Goal: Task Accomplishment & Management: Complete application form

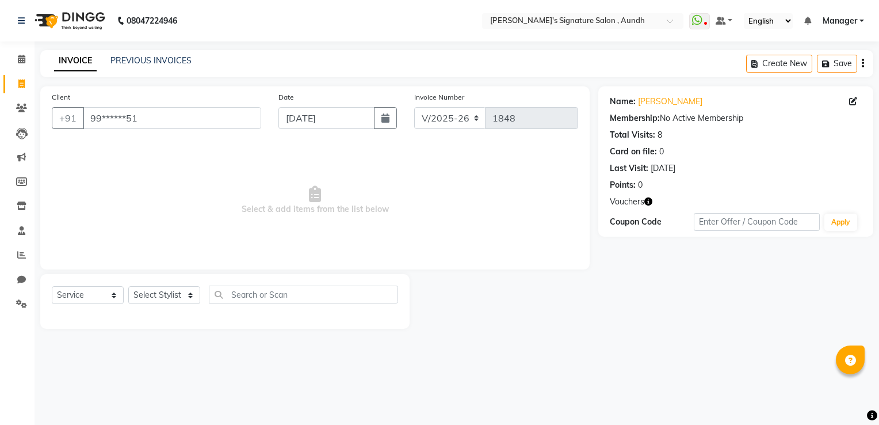
select select "6342"
select select "service"
click at [162, 121] on input "99******51" at bounding box center [172, 118] width 178 height 22
type input "9"
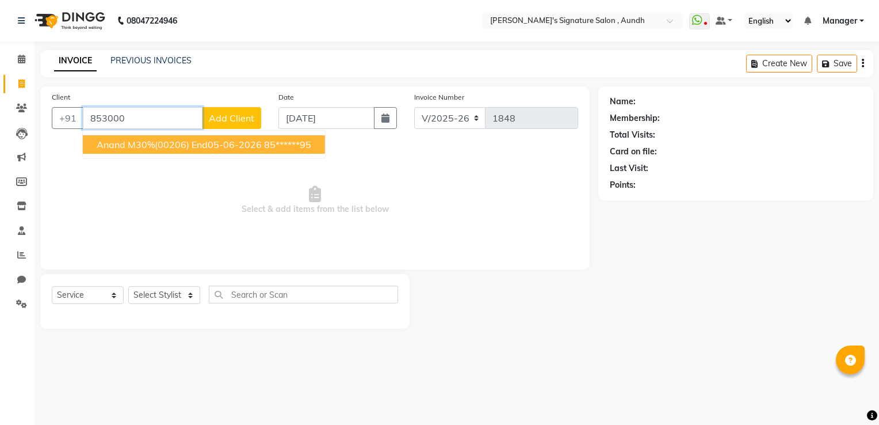
click at [154, 151] on button "anand M30%(00206) End05-06-2026 85******95" at bounding box center [204, 144] width 242 height 18
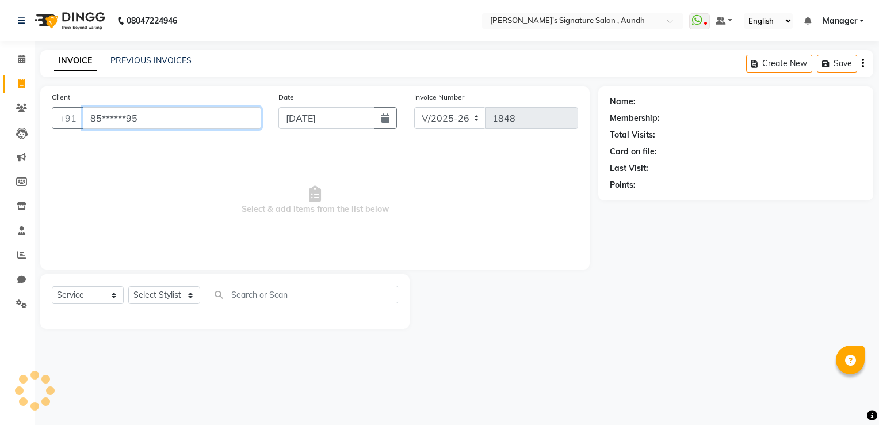
type input "85******95"
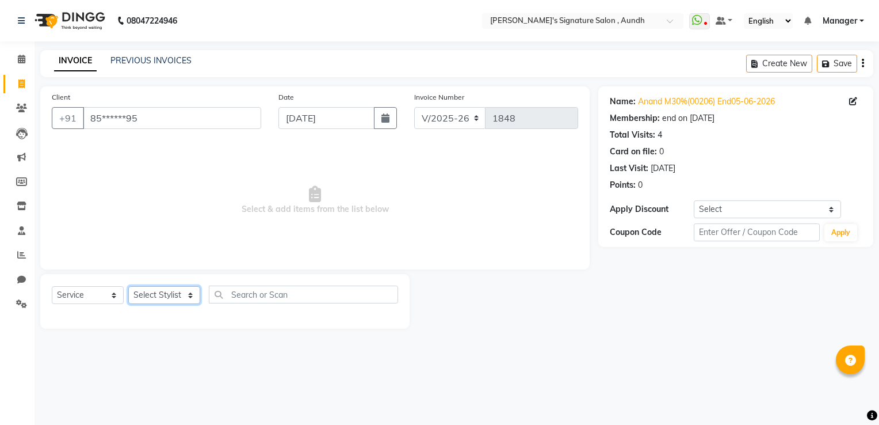
click at [160, 296] on select "Select Stylist [PERSON_NAME] Ankit Sir DEEPAK SAUDAGAR Dev DEVA SIR Diya [PERSO…" at bounding box center [164, 295] width 72 height 18
select select "83582"
click at [128, 287] on select "Select Stylist [PERSON_NAME] Ankit Sir DEEPAK SAUDAGAR Dev DEVA SIR Diya [PERSO…" at bounding box center [164, 295] width 72 height 18
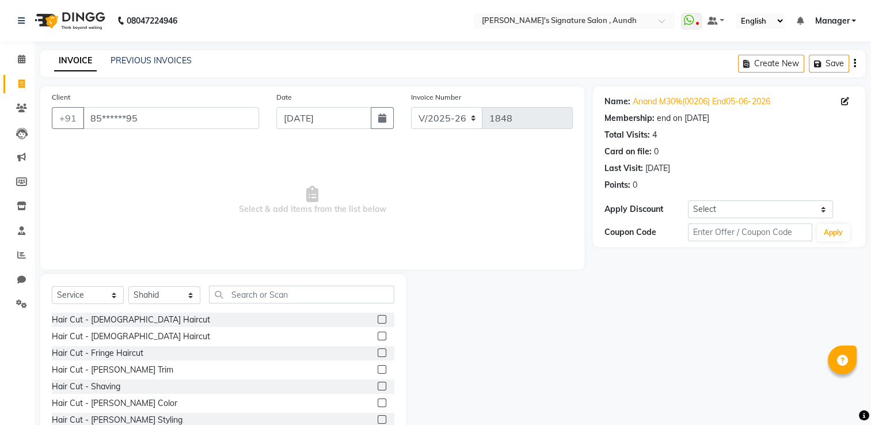
click at [378, 320] on label at bounding box center [382, 319] width 9 height 9
click at [378, 320] on input "checkbox" at bounding box center [381, 319] width 7 height 7
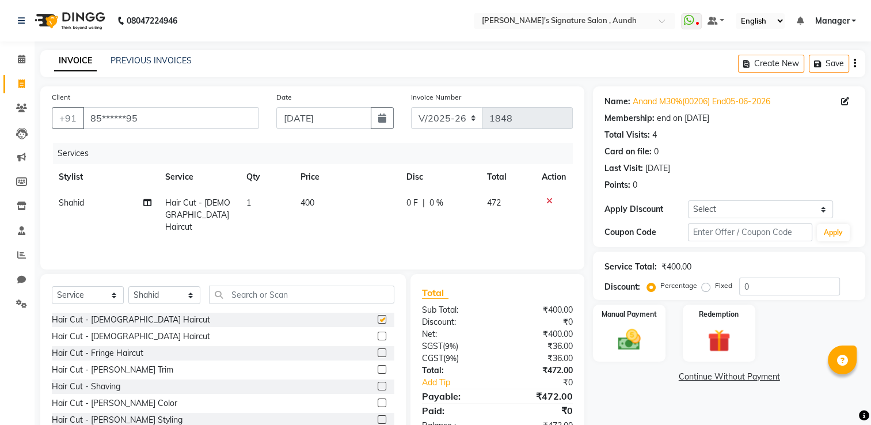
checkbox input "false"
click at [445, 202] on div "0 F | 0 %" at bounding box center [439, 203] width 67 height 12
select select "83582"
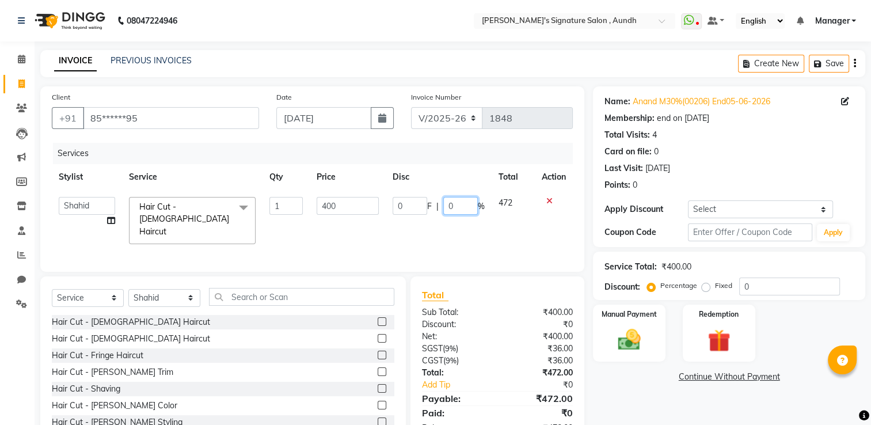
click at [460, 206] on input "0" at bounding box center [460, 206] width 35 height 18
type input "30"
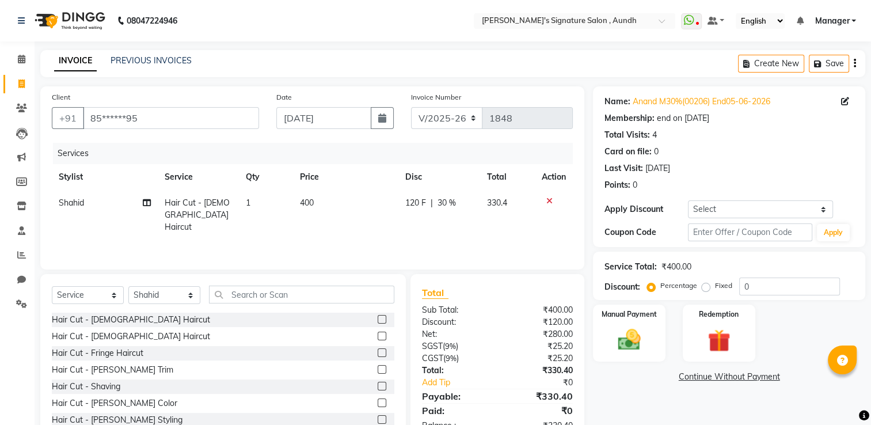
click at [506, 207] on span "330.4" at bounding box center [497, 202] width 20 height 10
select select "83582"
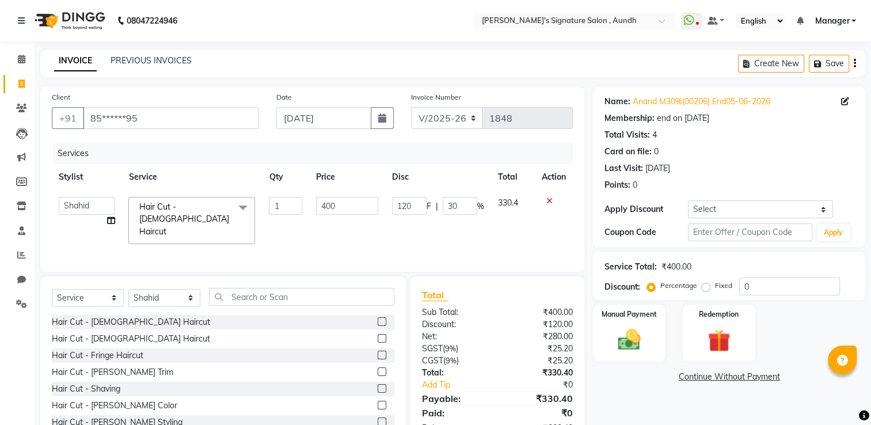
scroll to position [36, 0]
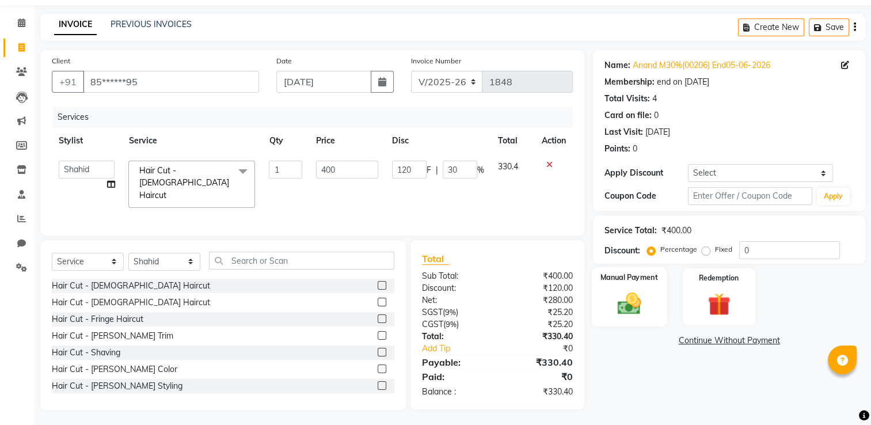
click at [634, 303] on img at bounding box center [629, 303] width 39 height 27
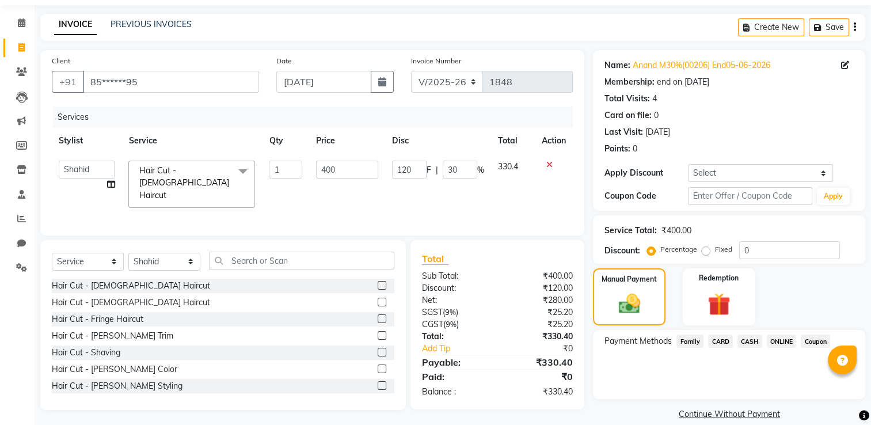
click at [773, 337] on span "ONLINE" at bounding box center [782, 340] width 30 height 13
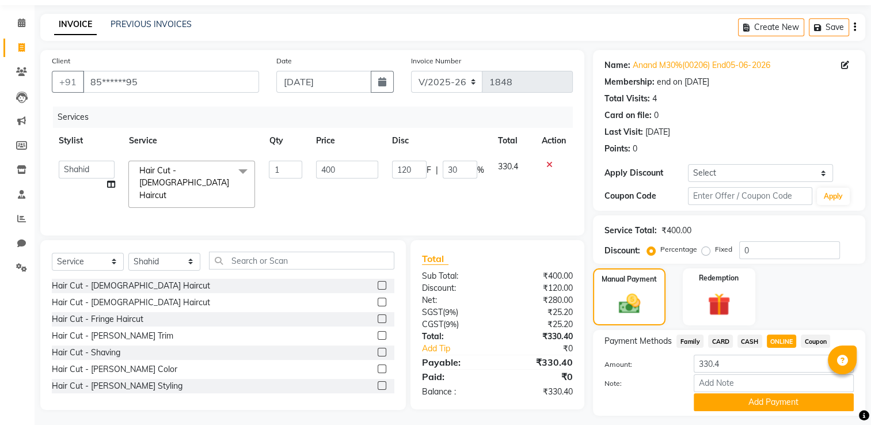
scroll to position [69, 0]
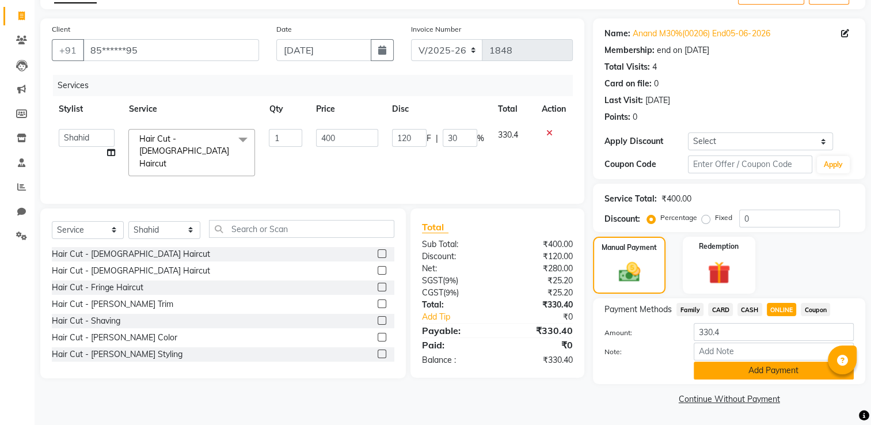
click at [750, 372] on button "Add Payment" at bounding box center [773, 370] width 160 height 18
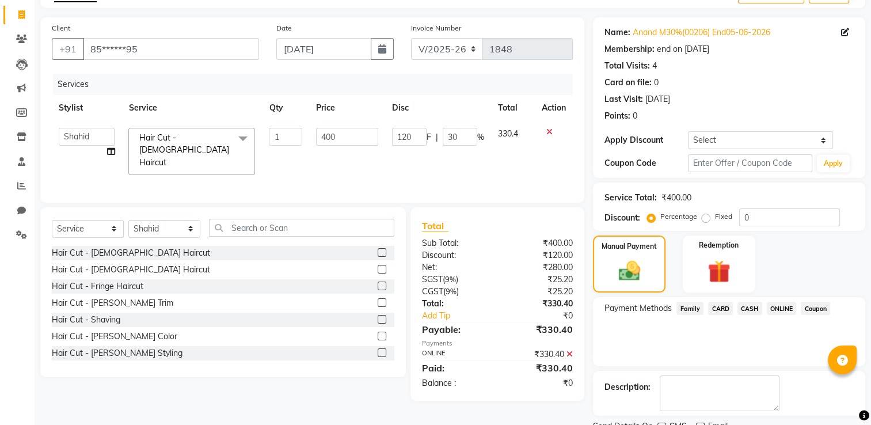
scroll to position [115, 0]
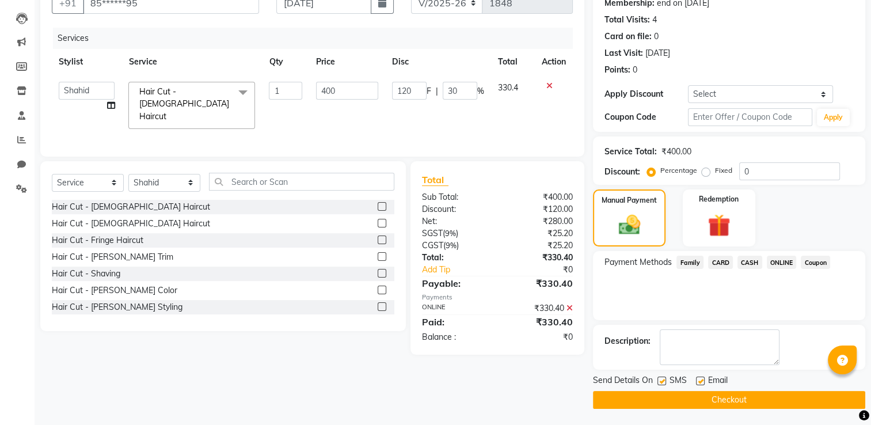
click at [727, 397] on button "Checkout" at bounding box center [729, 400] width 272 height 18
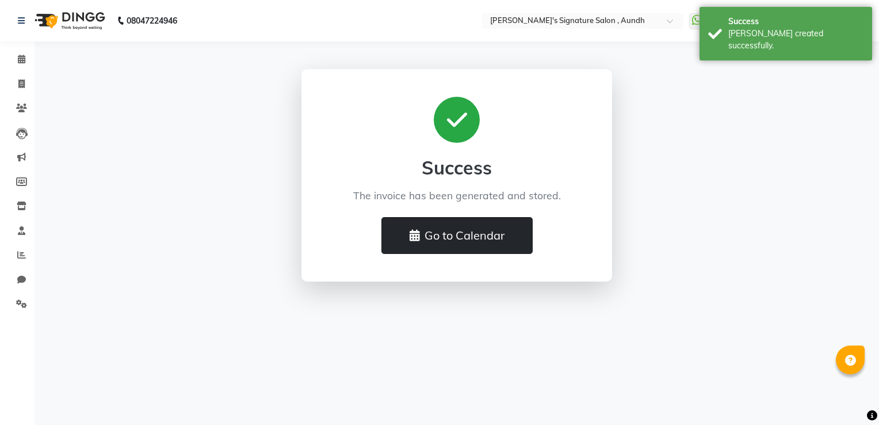
click at [479, 250] on button "Go to Calendar" at bounding box center [457, 235] width 151 height 37
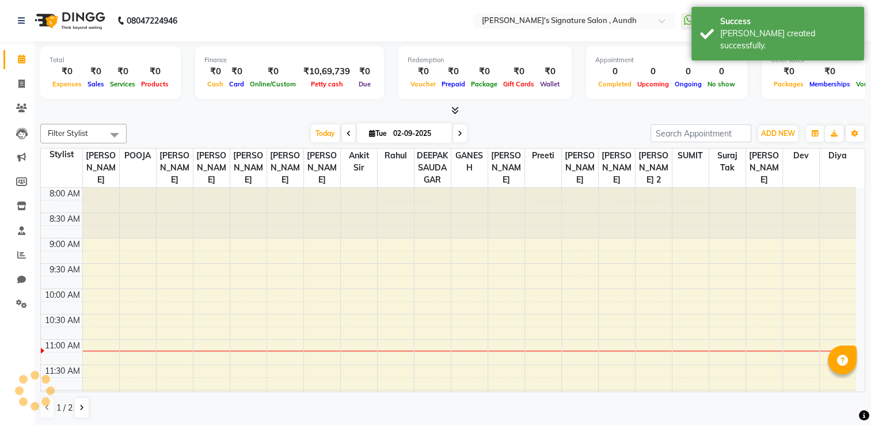
scroll to position [151, 0]
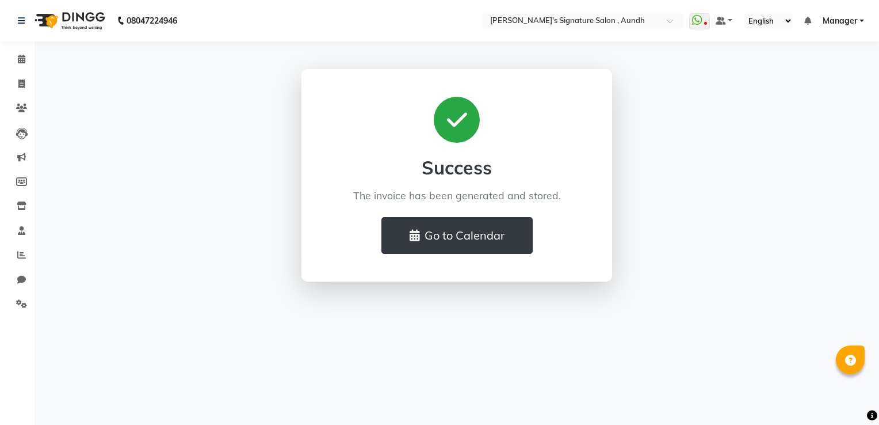
click at [293, 141] on div "Success The invoice has been generated and stored. Go to Calendar" at bounding box center [457, 175] width 328 height 212
drag, startPoint x: 292, startPoint y: 141, endPoint x: 97, endPoint y: 95, distance: 200.4
click at [97, 95] on main "Success The invoice has been generated and stored. Go to Calendar" at bounding box center [457, 184] width 845 height 230
click at [21, 81] on icon at bounding box center [21, 83] width 6 height 9
select select "service"
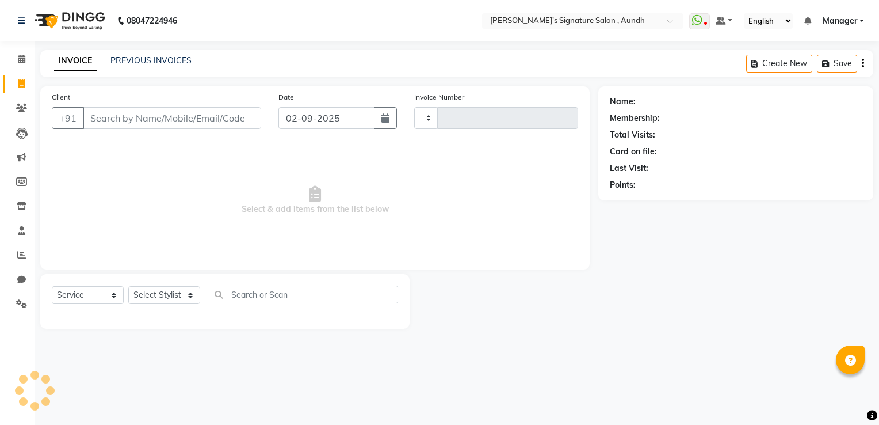
type input "1849"
select select "6342"
click at [152, 56] on link "PREVIOUS INVOICES" at bounding box center [150, 60] width 81 height 10
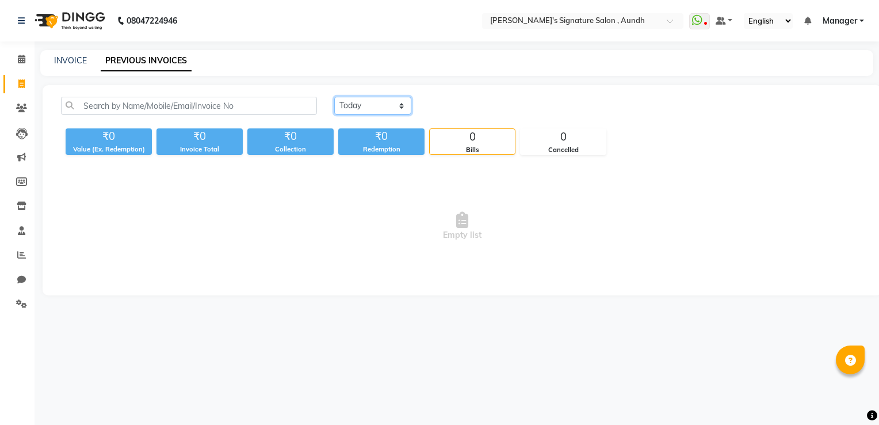
click at [392, 108] on select "[DATE] [DATE] Custom Range" at bounding box center [372, 106] width 77 height 18
click at [334, 97] on select "[DATE] [DATE] Custom Range" at bounding box center [372, 106] width 77 height 18
click at [398, 101] on select "[DATE] [DATE] Custom Range" at bounding box center [372, 106] width 77 height 18
click at [334, 97] on select "[DATE] [DATE] Custom Range" at bounding box center [372, 106] width 77 height 18
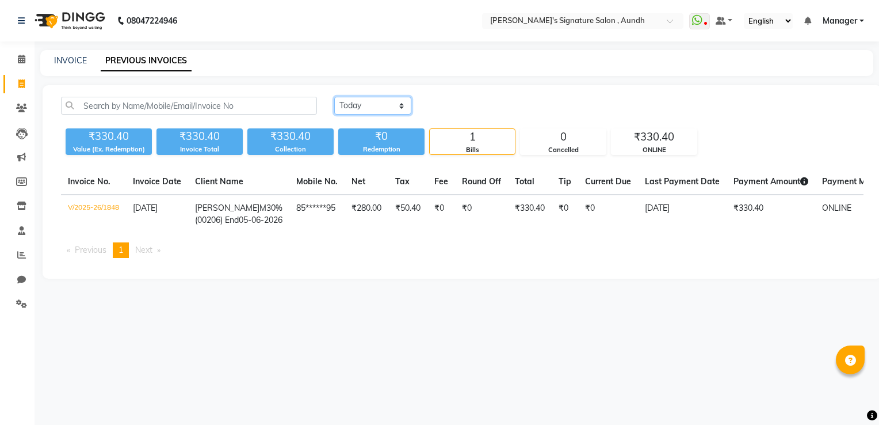
click at [404, 101] on select "[DATE] [DATE] Custom Range" at bounding box center [372, 106] width 77 height 18
click at [334, 97] on select "[DATE] [DATE] Custom Range" at bounding box center [372, 106] width 77 height 18
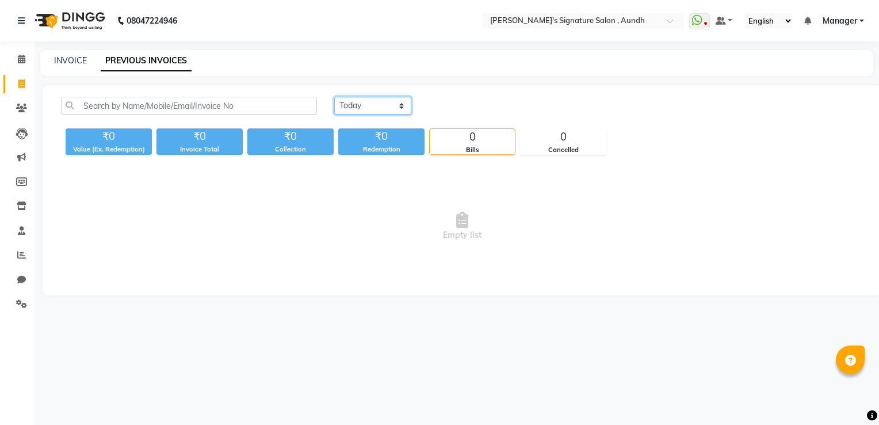
click at [401, 102] on select "[DATE] [DATE] Custom Range" at bounding box center [372, 106] width 77 height 18
select select "[DATE]"
click at [334, 97] on select "[DATE] [DATE] Custom Range" at bounding box center [372, 106] width 77 height 18
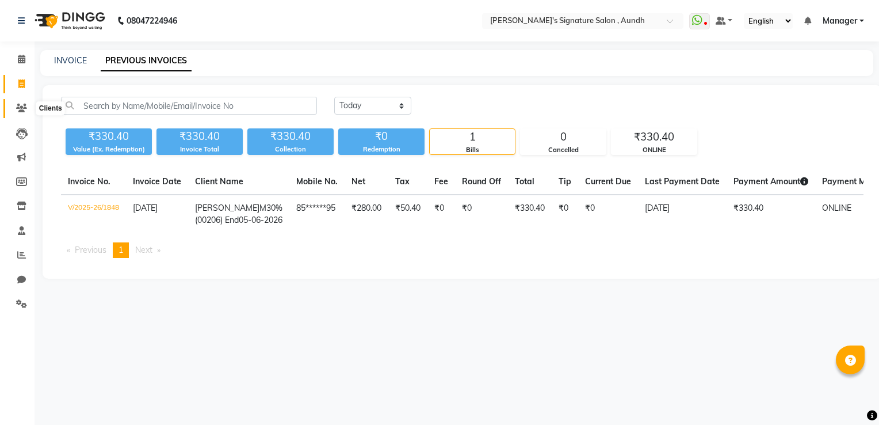
click at [23, 110] on icon at bounding box center [21, 108] width 11 height 9
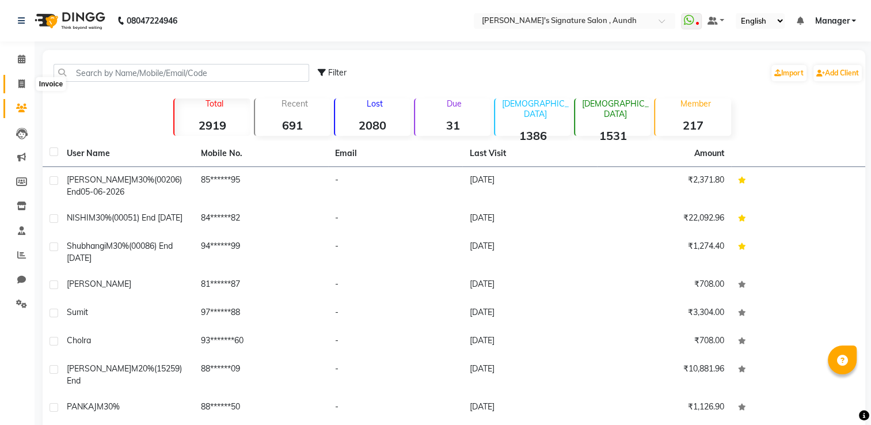
click at [23, 85] on icon at bounding box center [21, 83] width 6 height 9
select select "service"
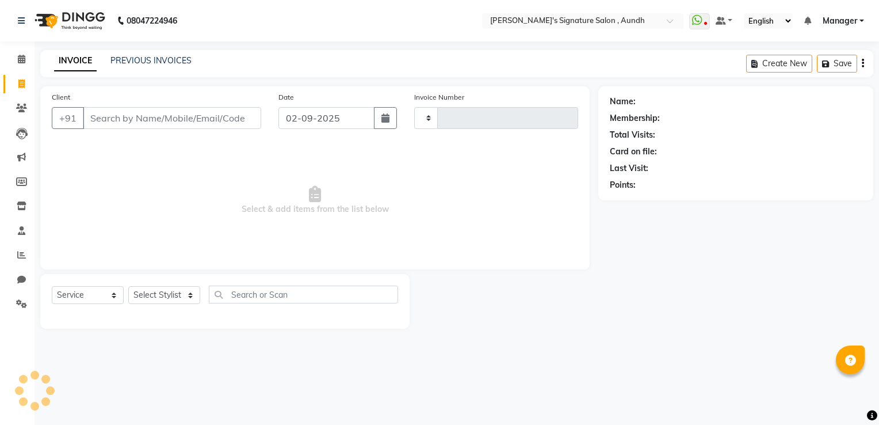
type input "1849"
select select "6342"
click at [138, 116] on input "Client" at bounding box center [172, 118] width 178 height 22
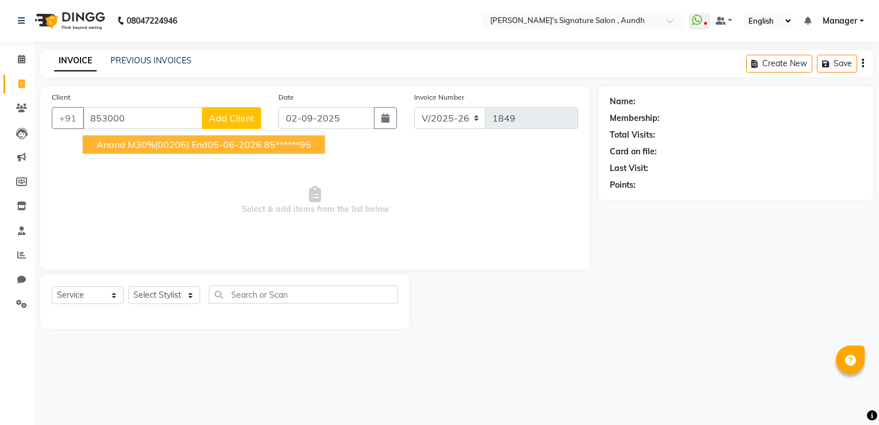
click at [134, 148] on span "anand M30%(00206) End05-06-2026" at bounding box center [179, 145] width 165 height 12
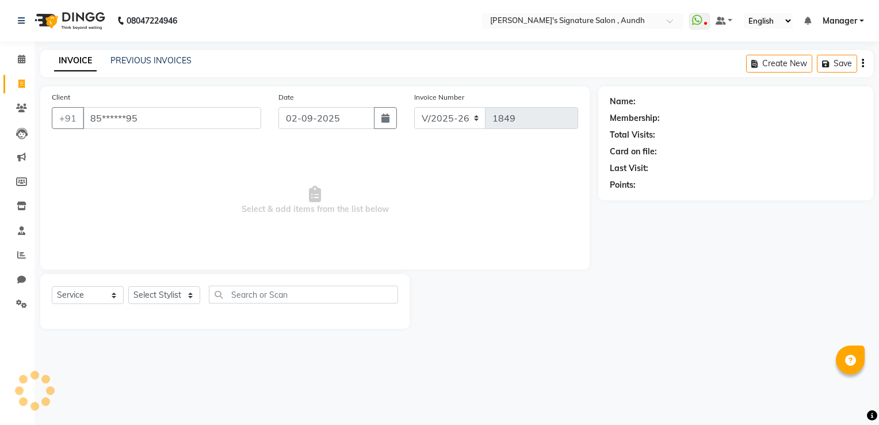
type input "85******95"
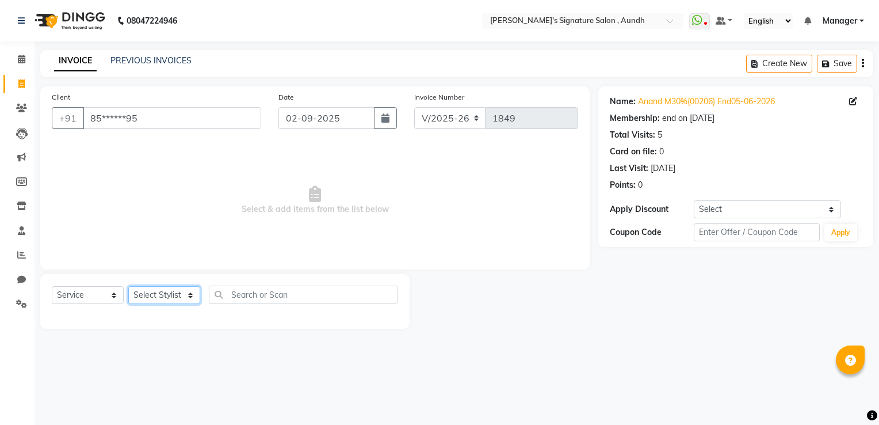
click at [155, 297] on select "Select Stylist [PERSON_NAME] Ankit Sir DEEPAK SAUDAGAR Dev DEVA SIR Diya [PERSO…" at bounding box center [164, 295] width 72 height 18
select select "83582"
click at [128, 287] on select "Select Stylist [PERSON_NAME] Ankit Sir DEEPAK SAUDAGAR Dev DEVA SIR Diya [PERSO…" at bounding box center [164, 295] width 72 height 18
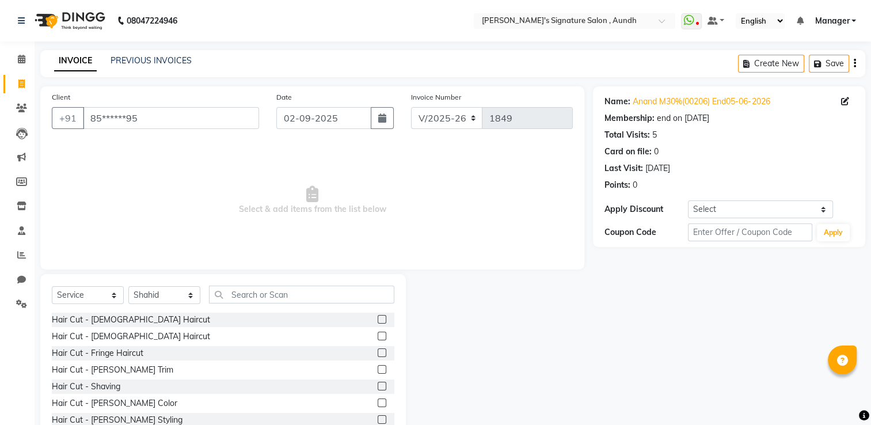
click at [378, 319] on label at bounding box center [382, 319] width 9 height 9
click at [378, 319] on input "checkbox" at bounding box center [381, 319] width 7 height 7
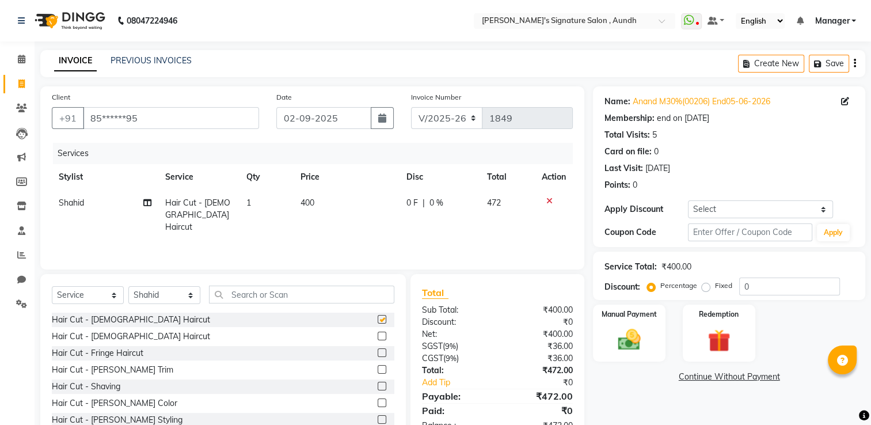
click at [378, 319] on label at bounding box center [382, 319] width 9 height 9
click at [378, 319] on input "checkbox" at bounding box center [381, 319] width 7 height 7
checkbox input "false"
click at [451, 201] on div "0 F | 0 %" at bounding box center [439, 203] width 67 height 12
select select "83582"
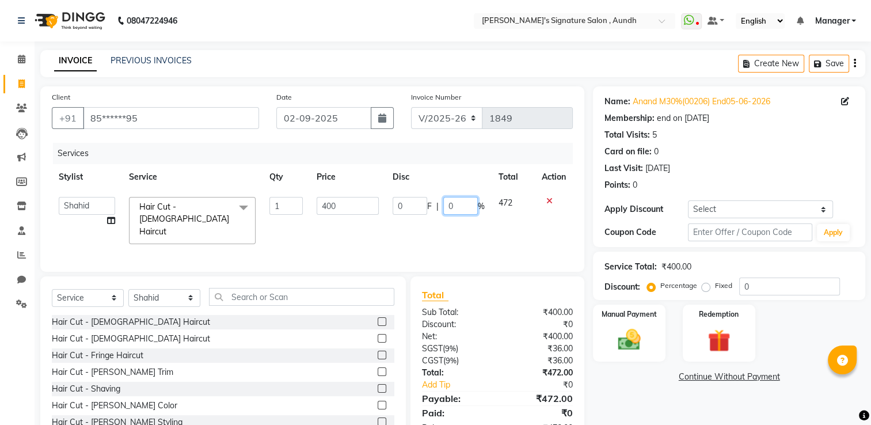
click at [465, 207] on input "0" at bounding box center [460, 206] width 35 height 18
type input "30"
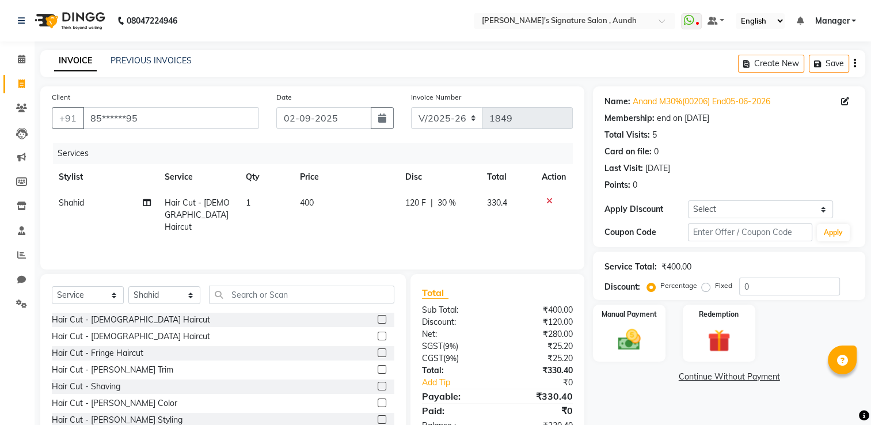
click at [512, 215] on td "330.4" at bounding box center [507, 215] width 55 height 50
select select "83582"
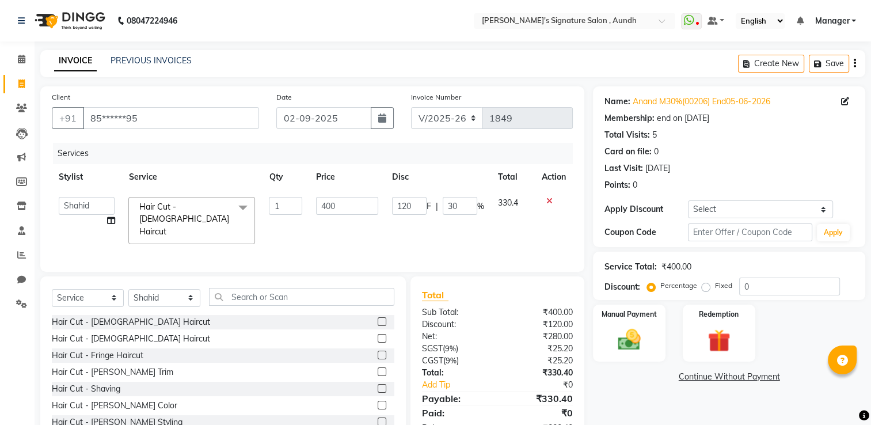
scroll to position [36, 0]
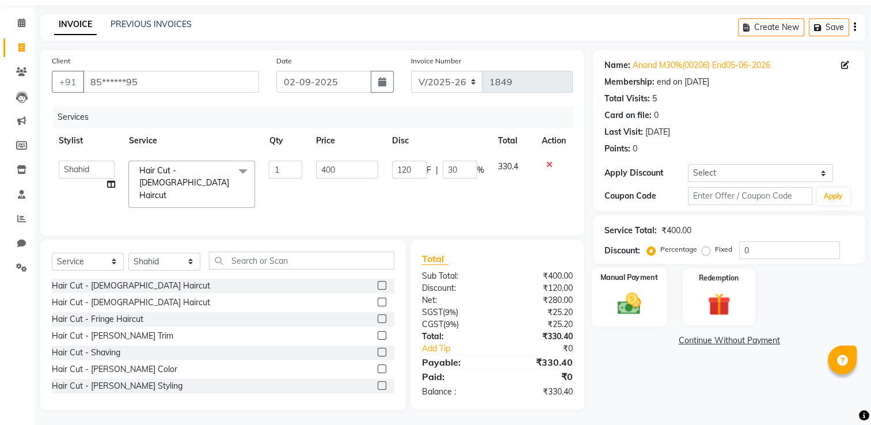
click at [623, 312] on img at bounding box center [629, 303] width 39 height 27
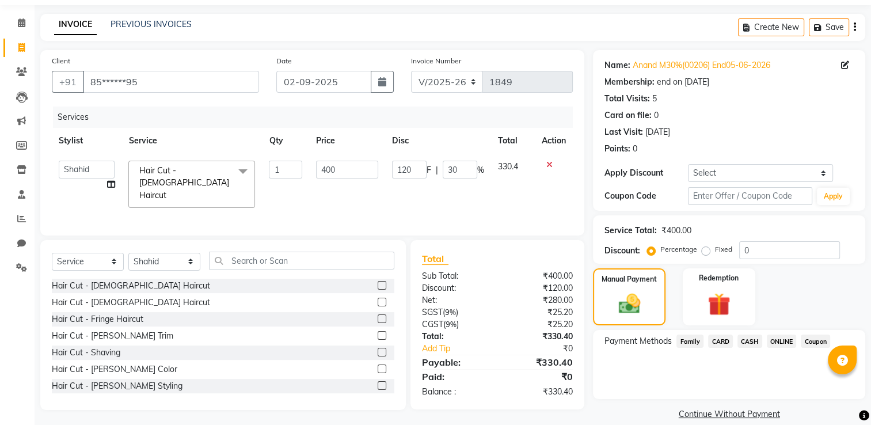
click at [776, 345] on span "ONLINE" at bounding box center [782, 340] width 30 height 13
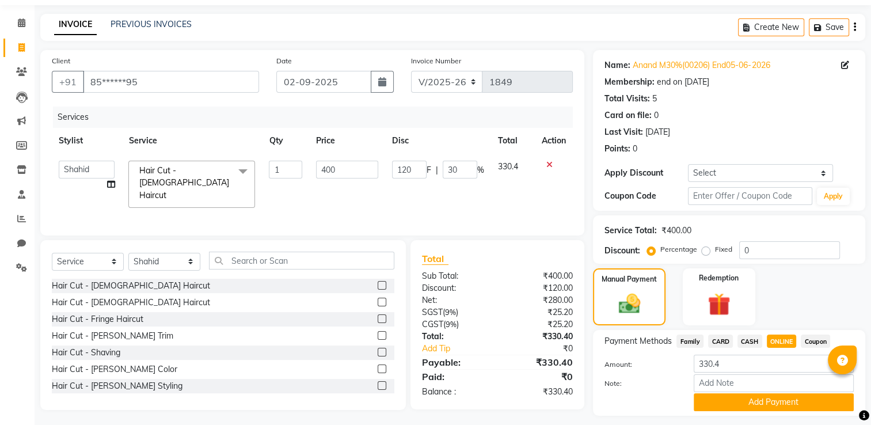
scroll to position [69, 0]
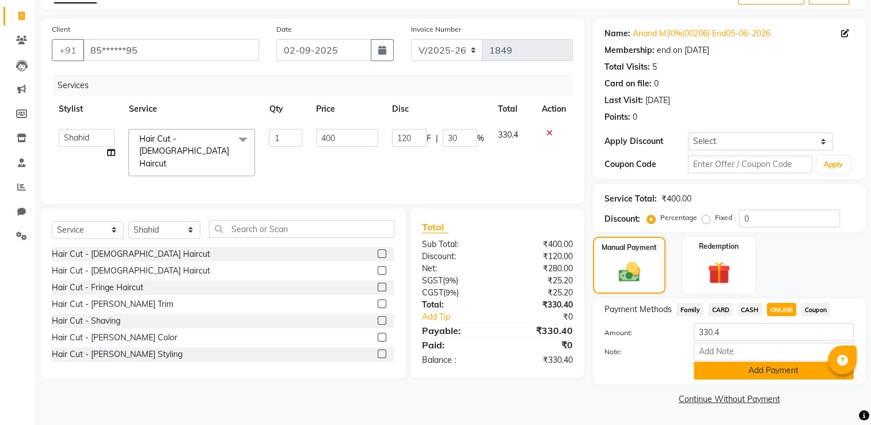
click at [753, 374] on button "Add Payment" at bounding box center [773, 370] width 160 height 18
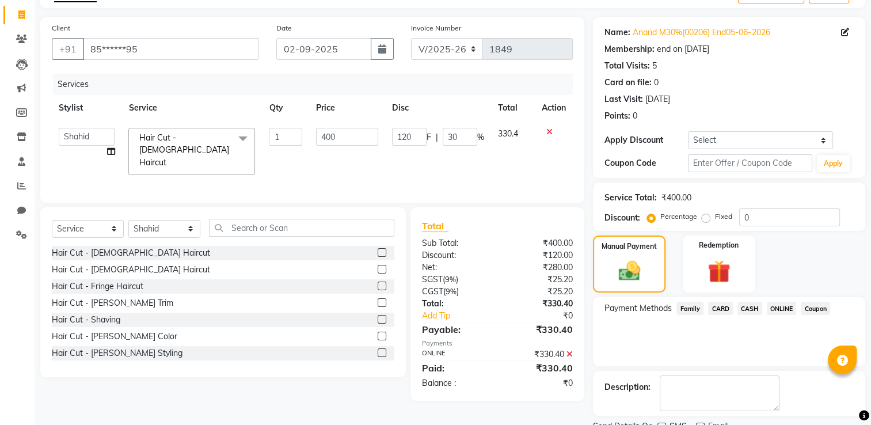
scroll to position [115, 0]
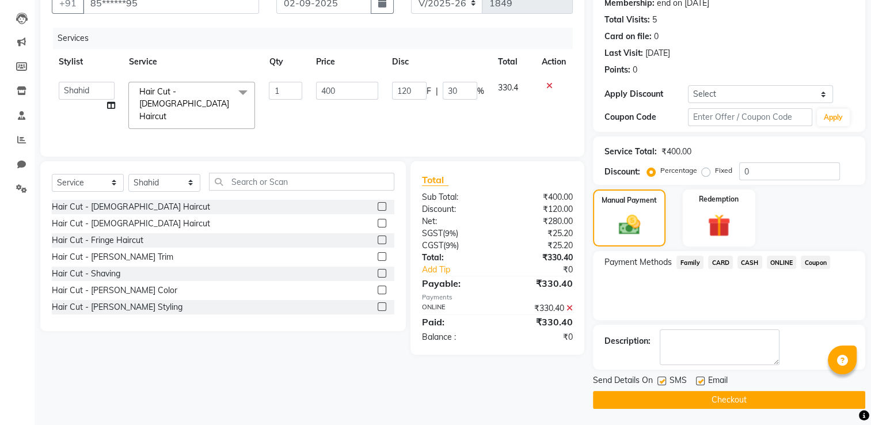
click at [737, 399] on button "Checkout" at bounding box center [729, 400] width 272 height 18
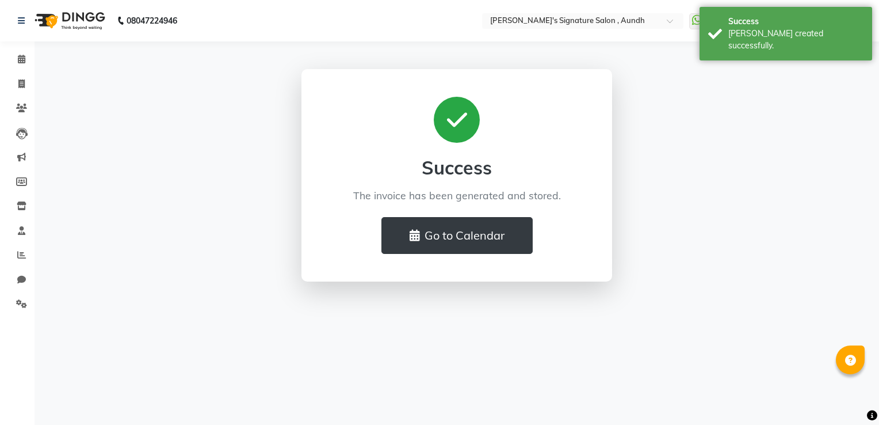
click at [437, 215] on div "Success The invoice has been generated and stored. Go to Calendar" at bounding box center [457, 175] width 256 height 157
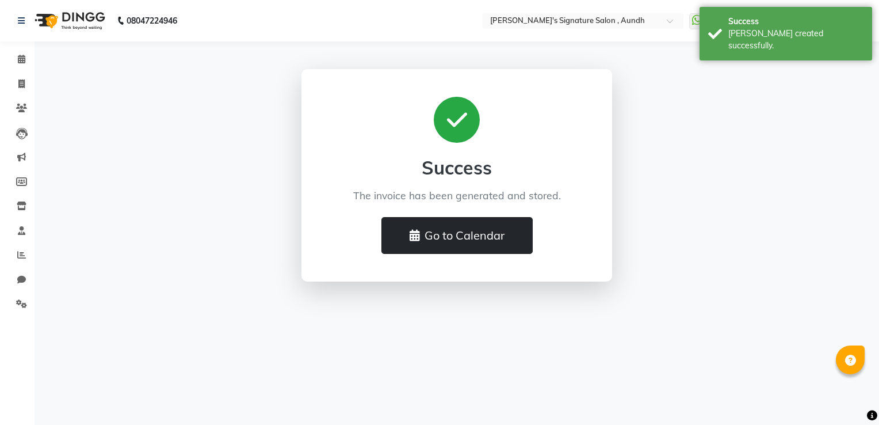
click at [439, 222] on button "Go to Calendar" at bounding box center [457, 235] width 151 height 37
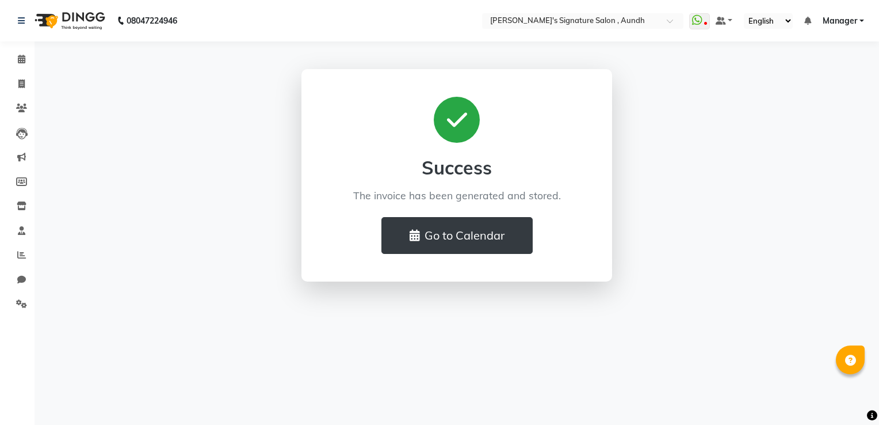
click at [281, 177] on div "Success The invoice has been generated and stored. Go to Calendar" at bounding box center [457, 175] width 656 height 212
click at [20, 85] on icon at bounding box center [21, 83] width 6 height 9
select select "service"
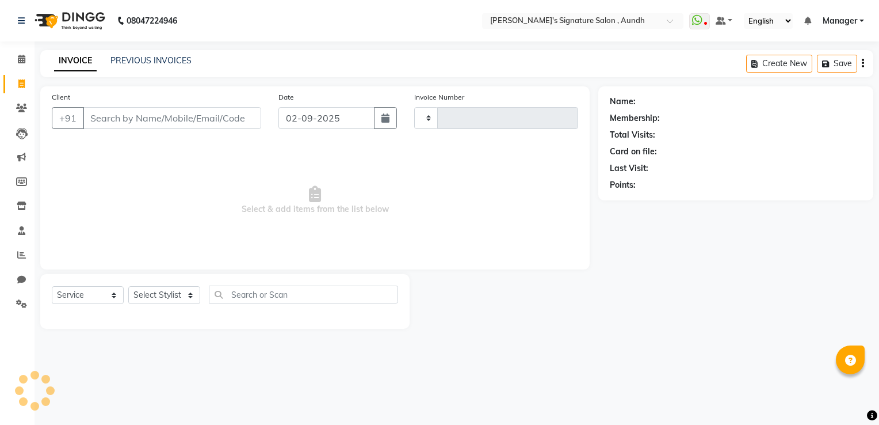
type input "1850"
select select "6342"
click at [161, 55] on link "PREVIOUS INVOICES" at bounding box center [150, 60] width 81 height 10
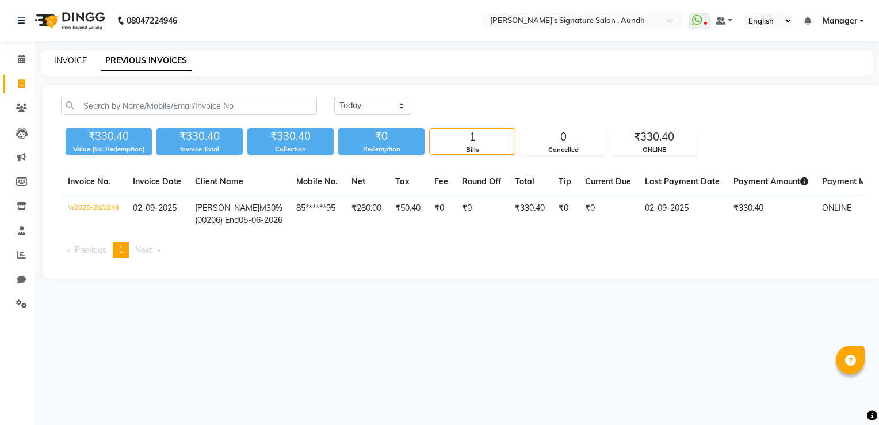
click at [71, 59] on link "INVOICE" at bounding box center [70, 60] width 33 height 10
select select "service"
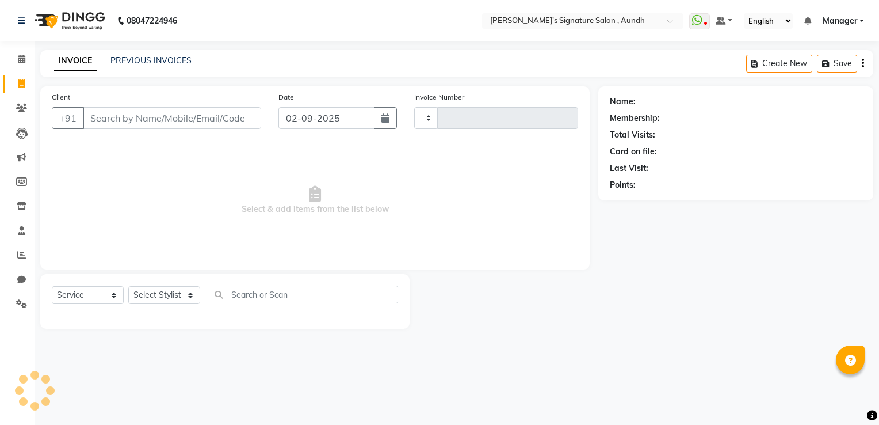
type input "1850"
select select "6342"
click at [97, 121] on input "Client" at bounding box center [172, 118] width 178 height 22
click at [101, 121] on input "Client" at bounding box center [172, 118] width 178 height 22
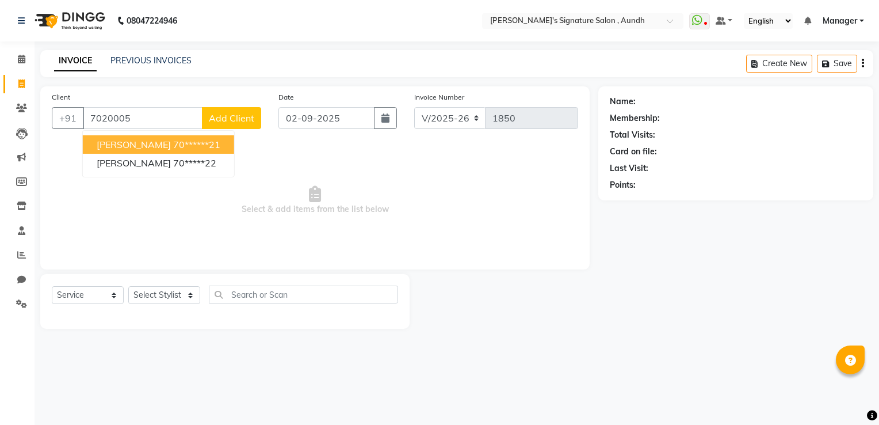
click at [173, 145] on ngb-highlight "70******21" at bounding box center [196, 145] width 47 height 12
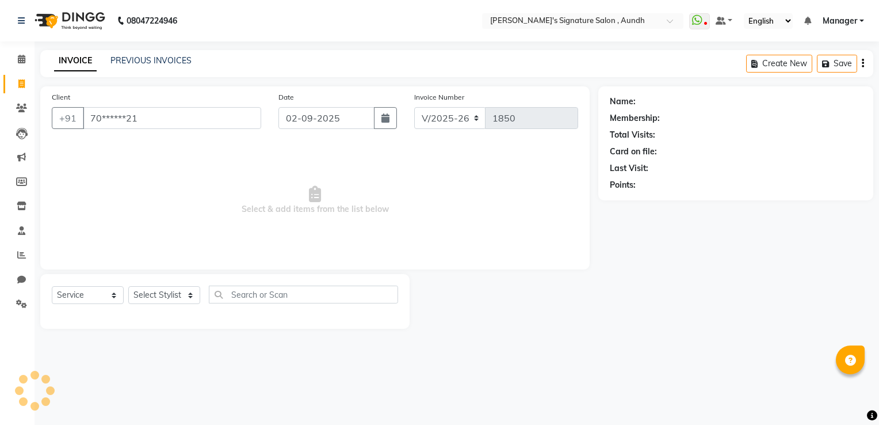
type input "70******21"
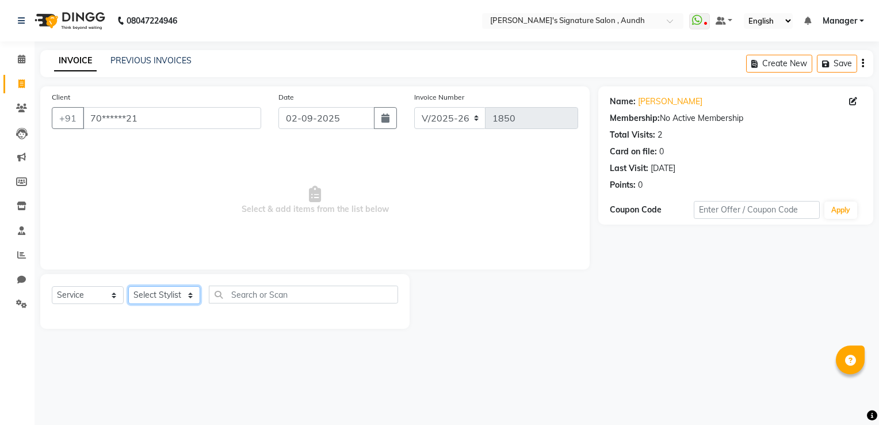
click at [147, 296] on select "Select Stylist [PERSON_NAME] Ankit Sir DEEPAK SAUDAGAR Dev DEVA SIR Diya [PERSO…" at bounding box center [164, 295] width 72 height 18
select select "56258"
click at [128, 287] on select "Select Stylist [PERSON_NAME] Ankit Sir DEEPAK SAUDAGAR Dev DEVA SIR Diya [PERSO…" at bounding box center [164, 295] width 72 height 18
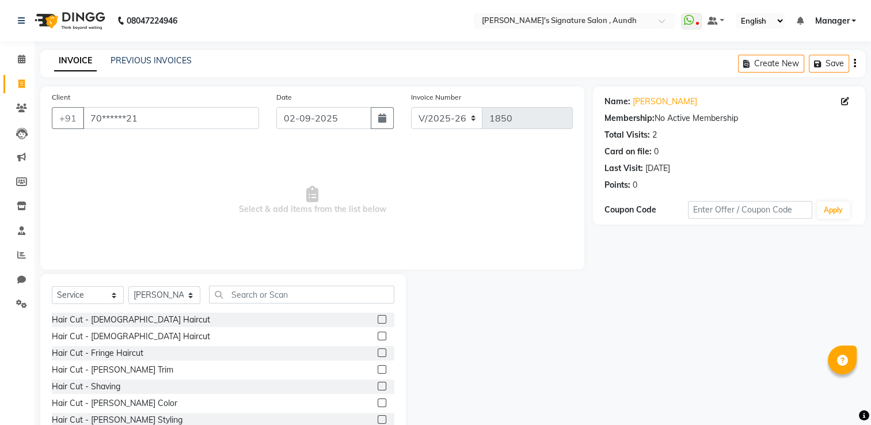
click at [378, 320] on label at bounding box center [382, 319] width 9 height 9
click at [378, 320] on input "checkbox" at bounding box center [381, 319] width 7 height 7
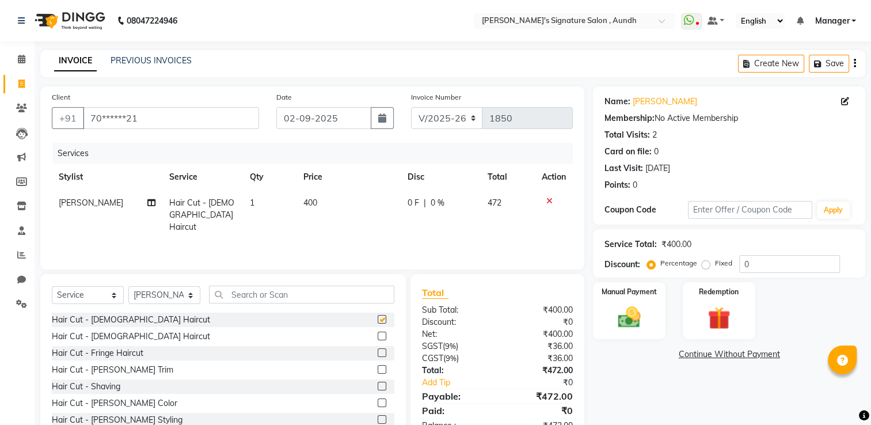
checkbox input "false"
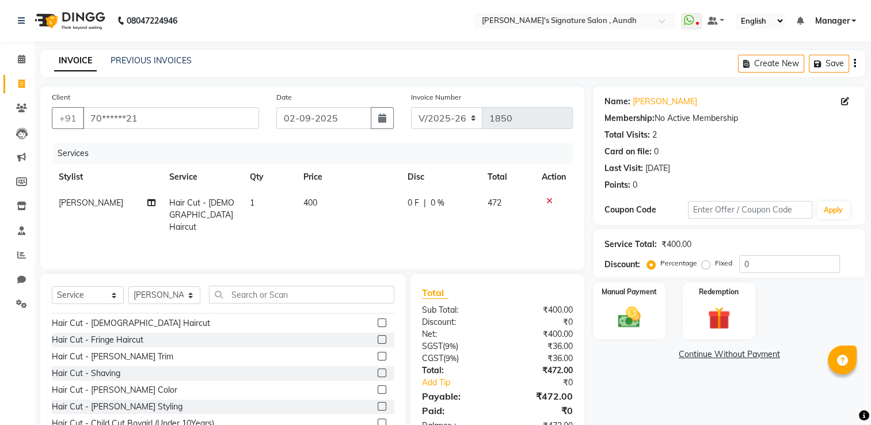
scroll to position [14, 0]
click at [322, 204] on td "400" at bounding box center [348, 215] width 104 height 50
select select "56258"
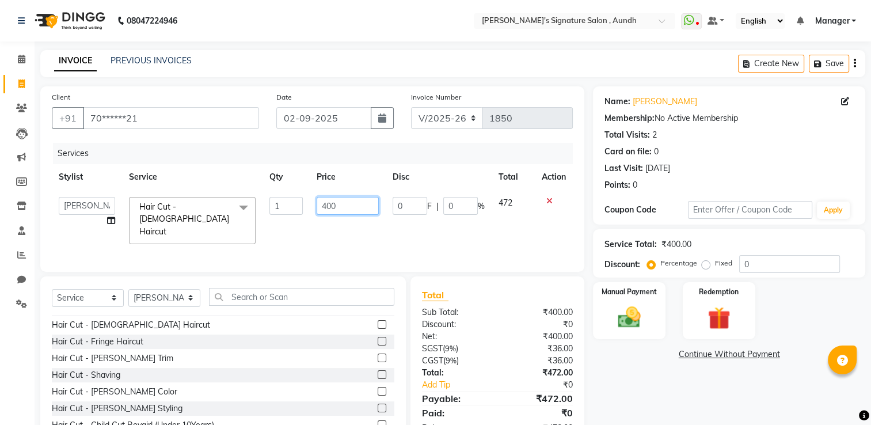
click at [350, 209] on input "400" at bounding box center [348, 206] width 62 height 18
type input "4"
type input "500"
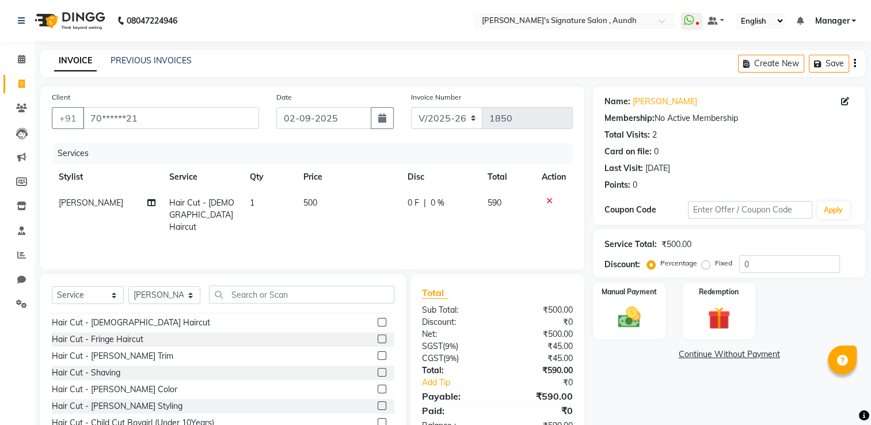
click at [495, 208] on td "590" at bounding box center [508, 215] width 55 height 50
select select "56258"
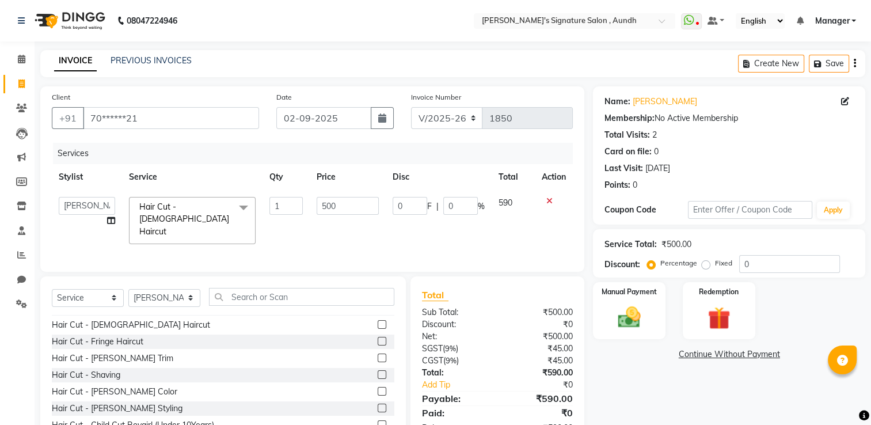
scroll to position [36, 0]
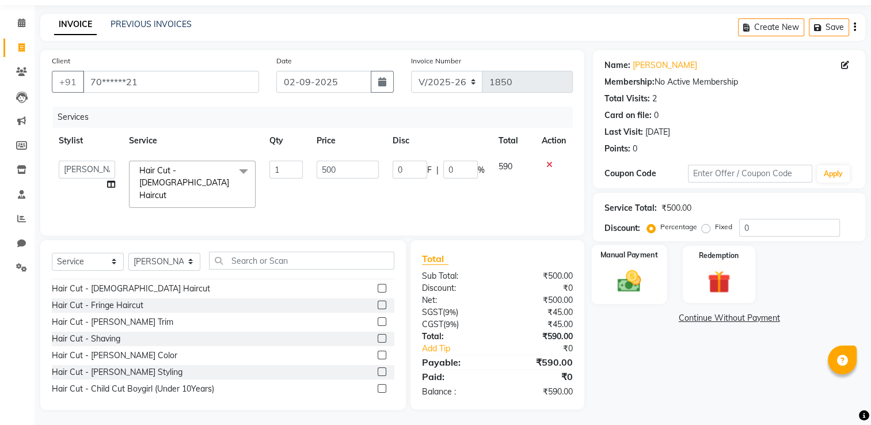
click at [642, 281] on img at bounding box center [629, 281] width 39 height 27
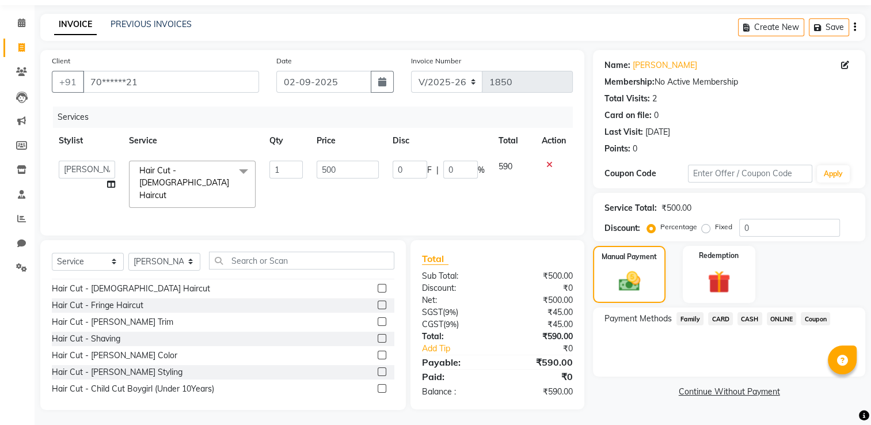
click at [787, 320] on span "ONLINE" at bounding box center [782, 318] width 30 height 13
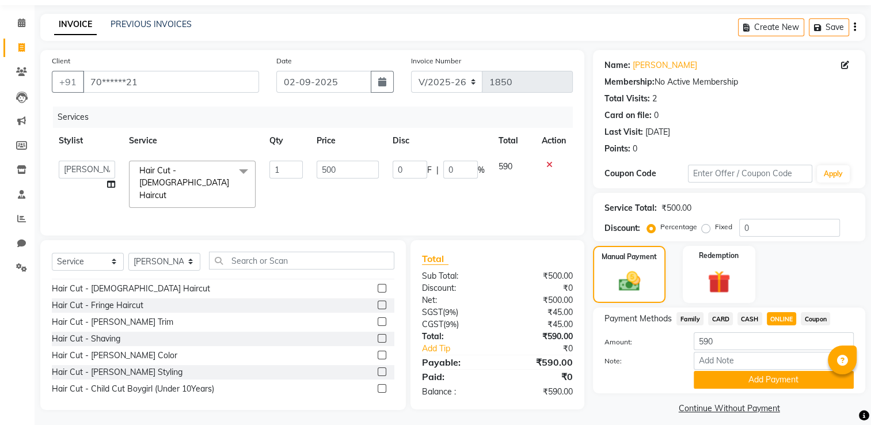
scroll to position [46, 0]
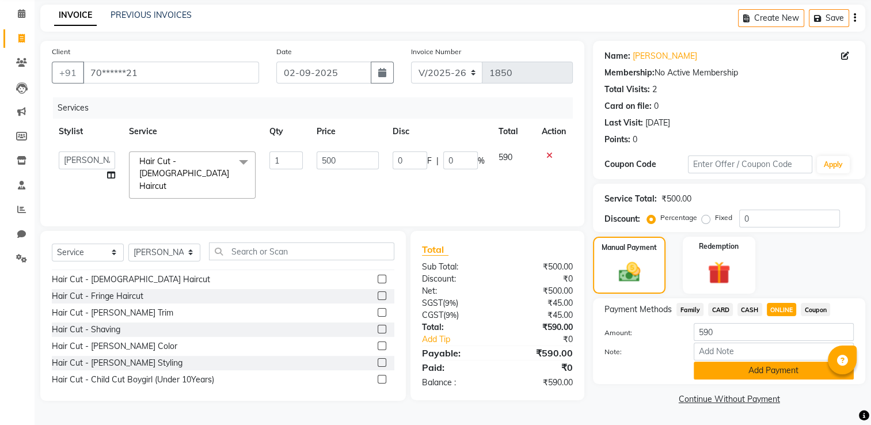
click at [753, 367] on button "Add Payment" at bounding box center [773, 370] width 160 height 18
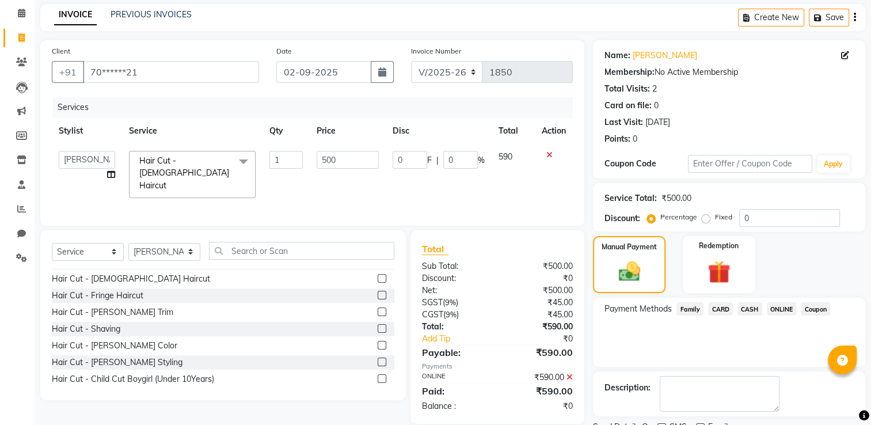
scroll to position [93, 0]
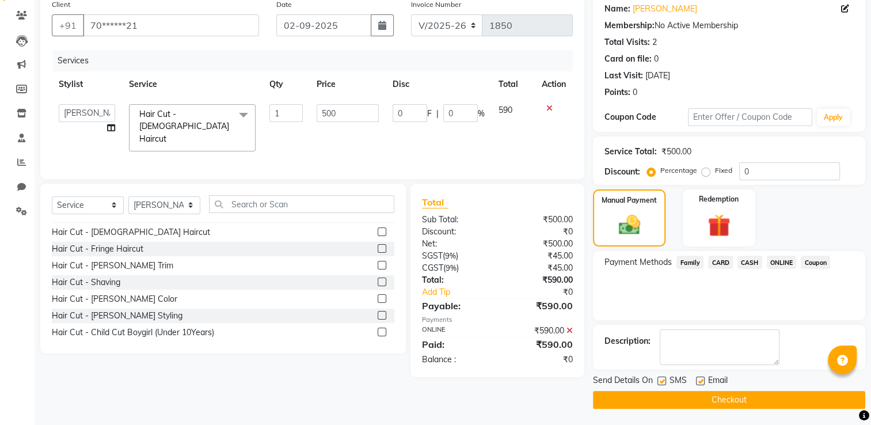
click at [718, 399] on button "Checkout" at bounding box center [729, 400] width 272 height 18
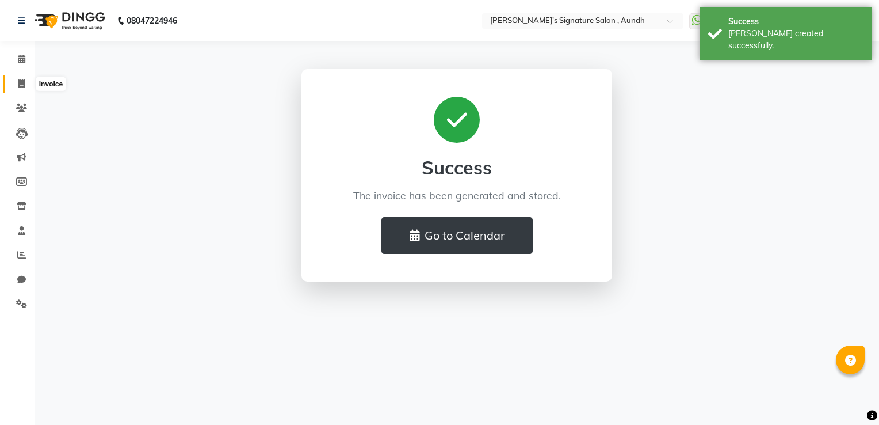
click at [22, 78] on span at bounding box center [22, 84] width 20 height 13
select select "service"
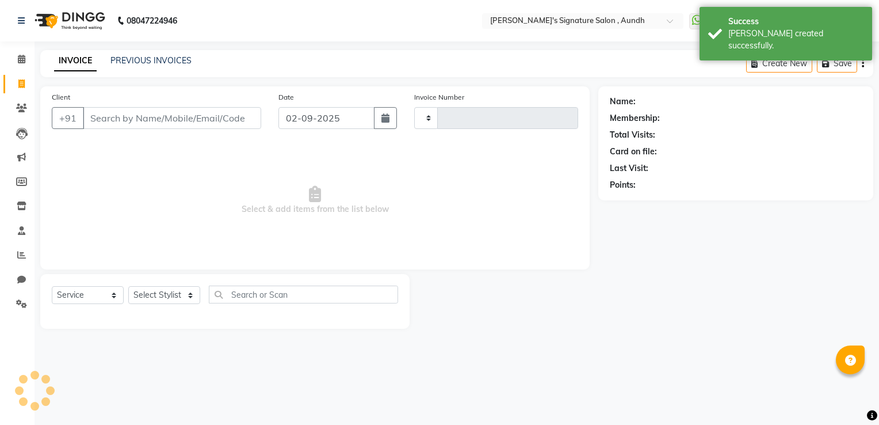
type input "1851"
select select "6342"
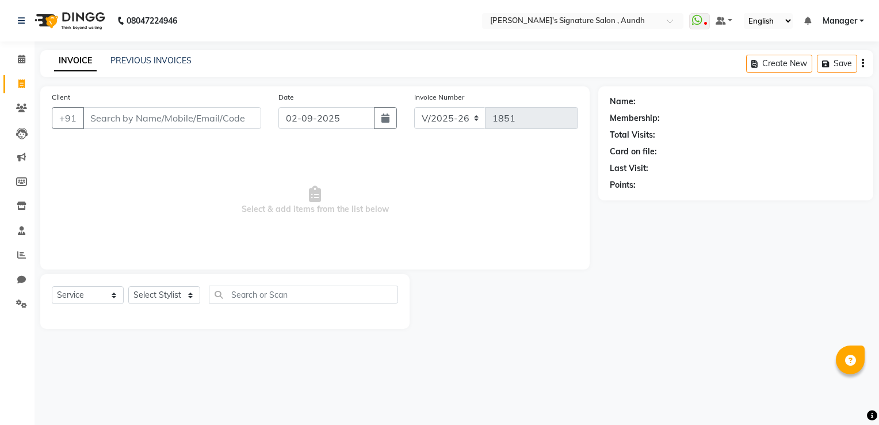
click at [107, 119] on input "Client" at bounding box center [172, 118] width 178 height 22
type input "8308128367"
click at [217, 120] on span "Add Client" at bounding box center [231, 118] width 45 height 12
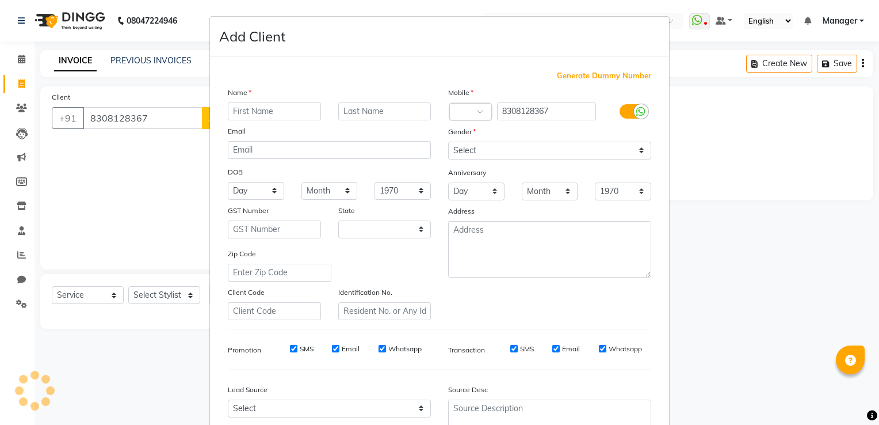
select select "22"
click at [241, 108] on input "text" at bounding box center [274, 111] width 93 height 18
type input "[PERSON_NAME]"
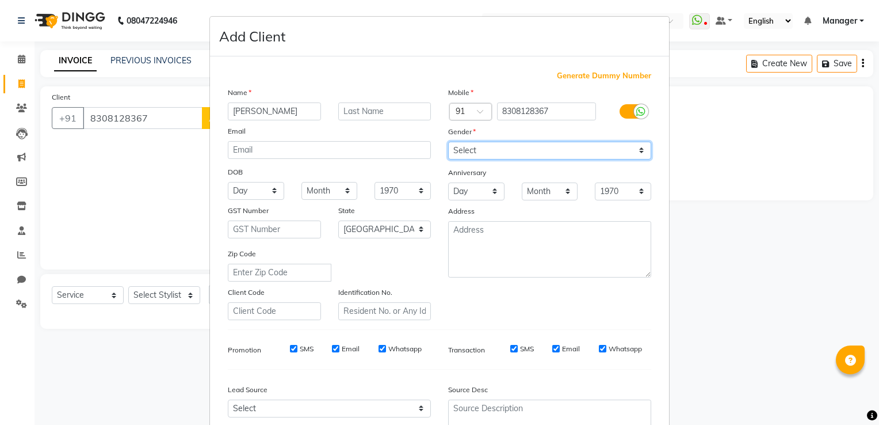
click at [476, 148] on select "Select [DEMOGRAPHIC_DATA] [DEMOGRAPHIC_DATA] Other Prefer Not To Say" at bounding box center [549, 151] width 203 height 18
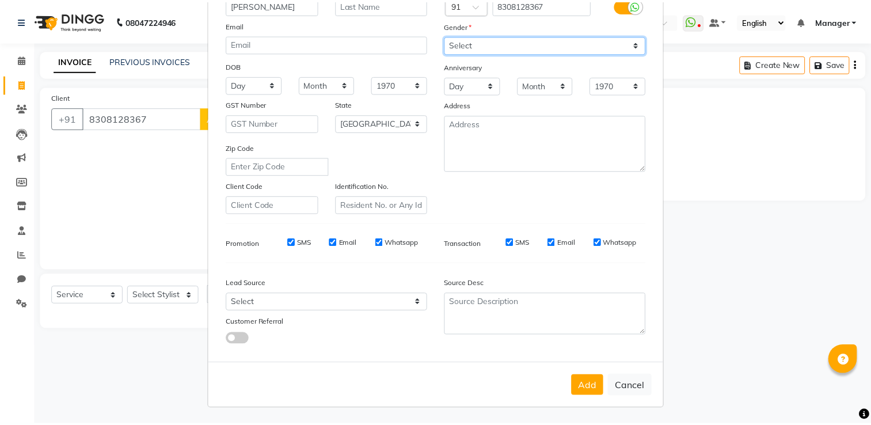
scroll to position [111, 0]
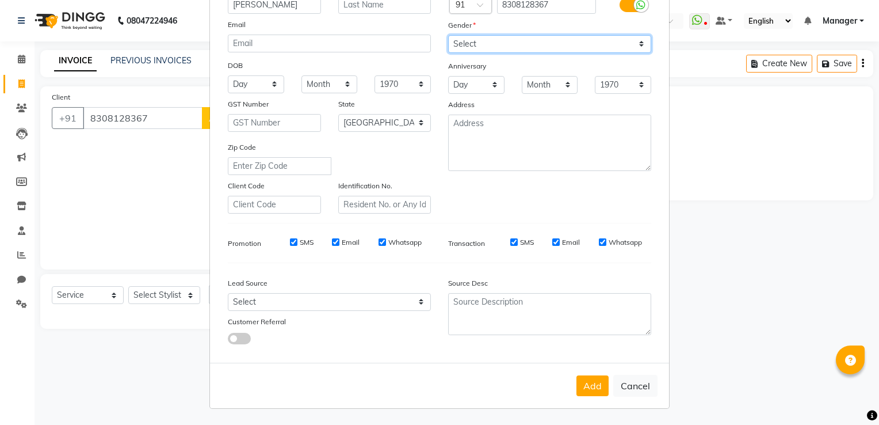
click at [469, 45] on select "Select [DEMOGRAPHIC_DATA] [DEMOGRAPHIC_DATA] Other Prefer Not To Say" at bounding box center [549, 44] width 203 height 18
select select "[DEMOGRAPHIC_DATA]"
click at [448, 35] on select "Select [DEMOGRAPHIC_DATA] [DEMOGRAPHIC_DATA] Other Prefer Not To Say" at bounding box center [549, 44] width 203 height 18
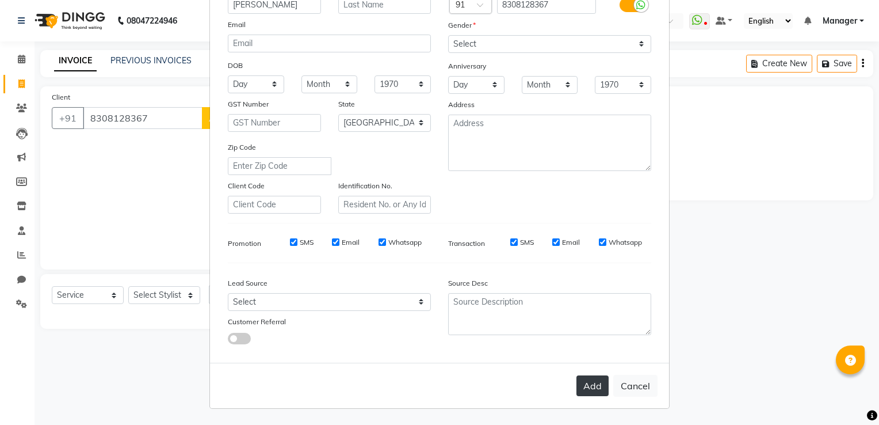
click at [584, 384] on button "Add" at bounding box center [593, 385] width 32 height 21
type input "83******67"
select select
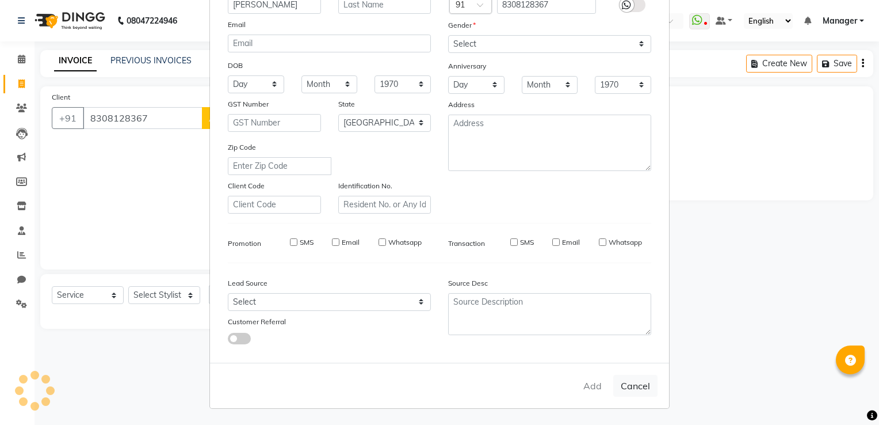
select select "null"
select select
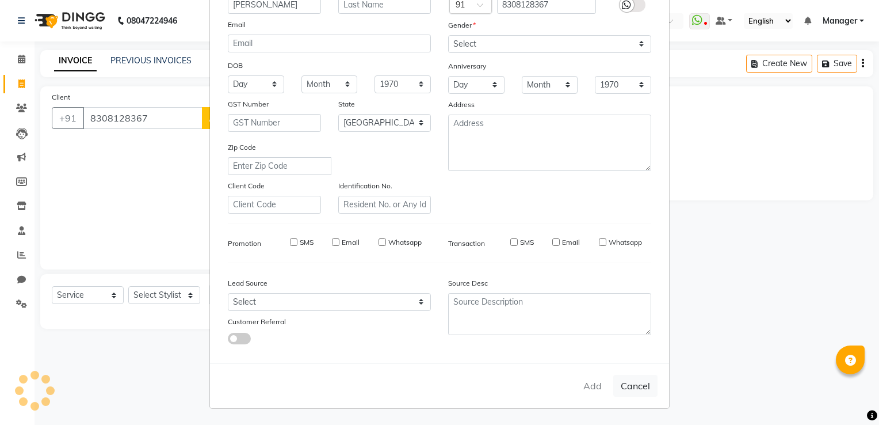
checkbox input "false"
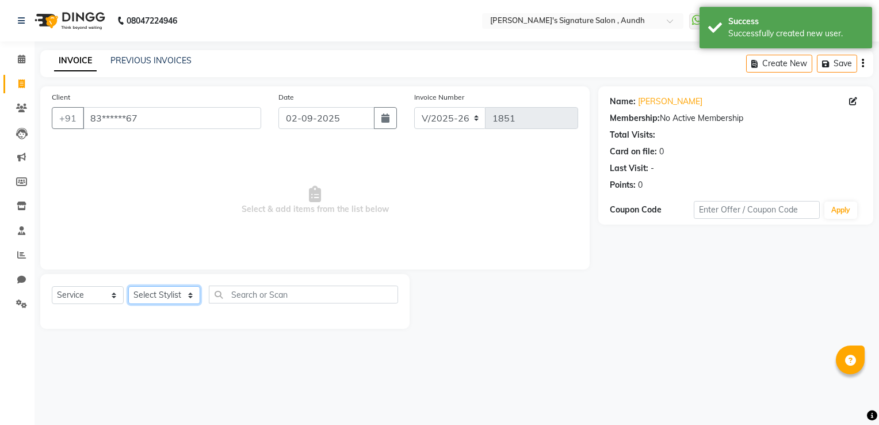
click at [157, 298] on select "Select Stylist [PERSON_NAME] Ankit Sir DEEPAK SAUDAGAR Dev DEVA SIR Diya [PERSO…" at bounding box center [164, 295] width 72 height 18
select select "60021"
click at [128, 287] on select "Select Stylist [PERSON_NAME] Ankit Sir DEEPAK SAUDAGAR Dev DEVA SIR Diya [PERSO…" at bounding box center [164, 295] width 72 height 18
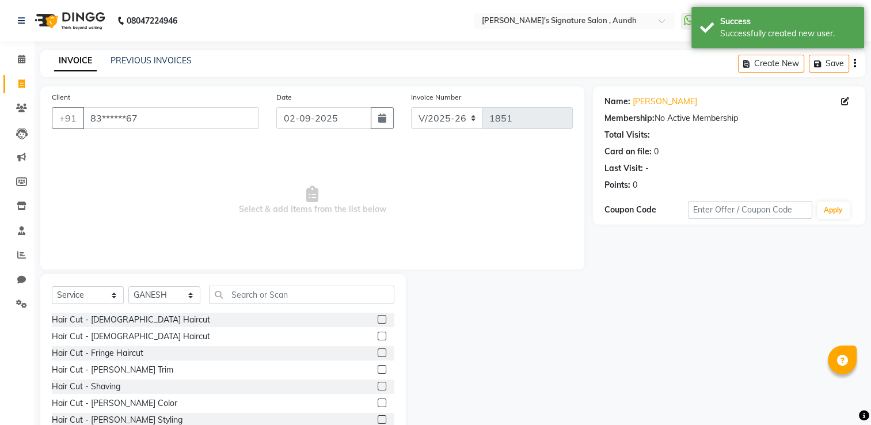
click at [378, 322] on label at bounding box center [382, 319] width 9 height 9
click at [378, 322] on input "checkbox" at bounding box center [381, 319] width 7 height 7
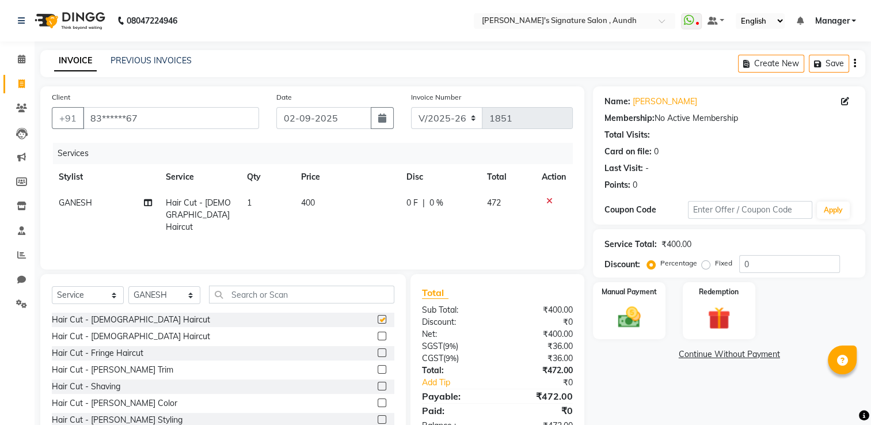
checkbox input "false"
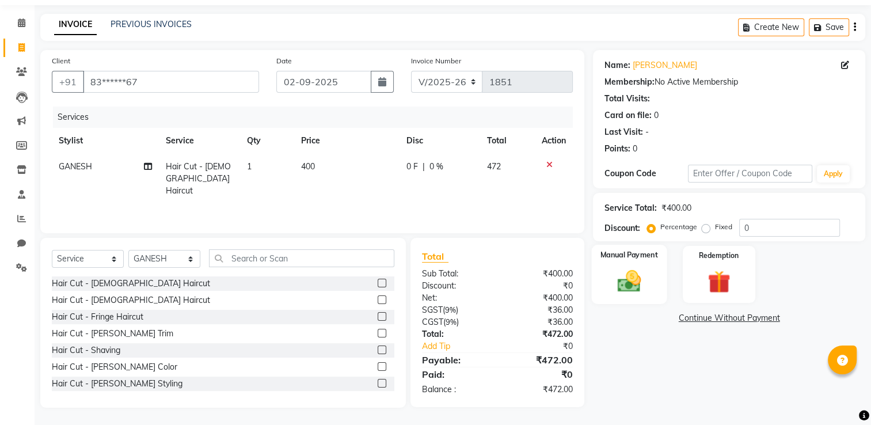
click at [630, 288] on img at bounding box center [629, 281] width 39 height 27
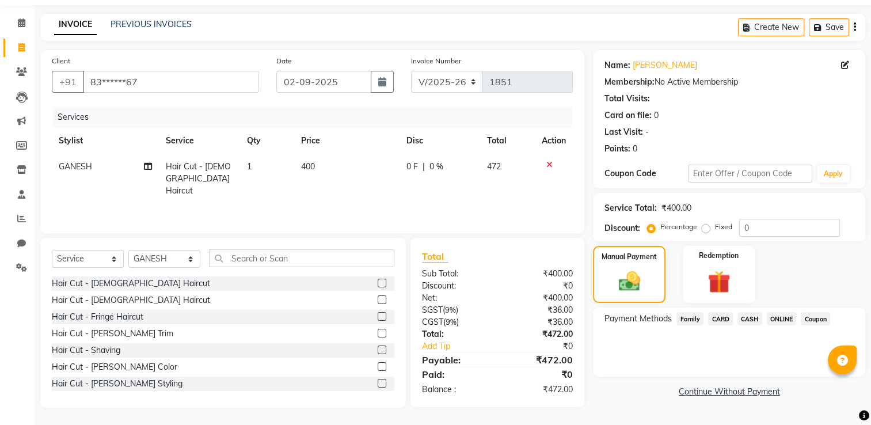
click at [776, 317] on span "ONLINE" at bounding box center [782, 318] width 30 height 13
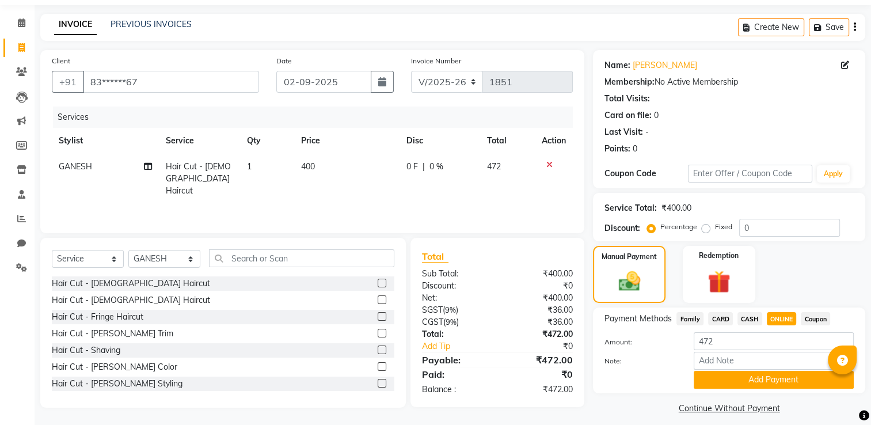
scroll to position [46, 0]
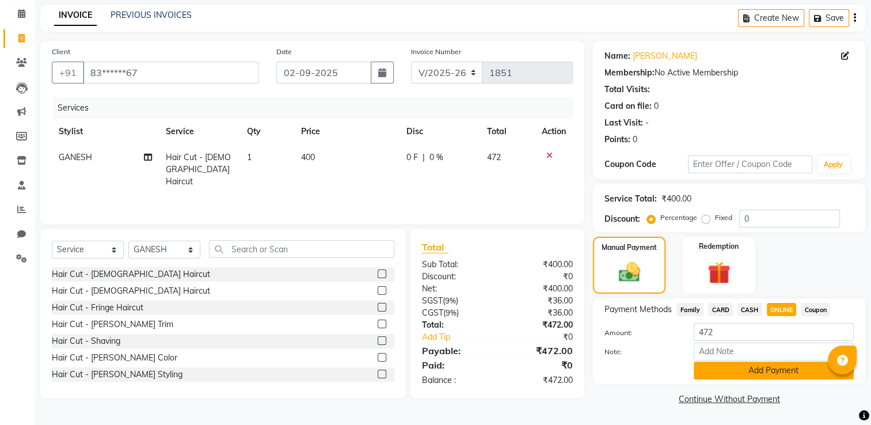
click at [754, 376] on button "Add Payment" at bounding box center [773, 370] width 160 height 18
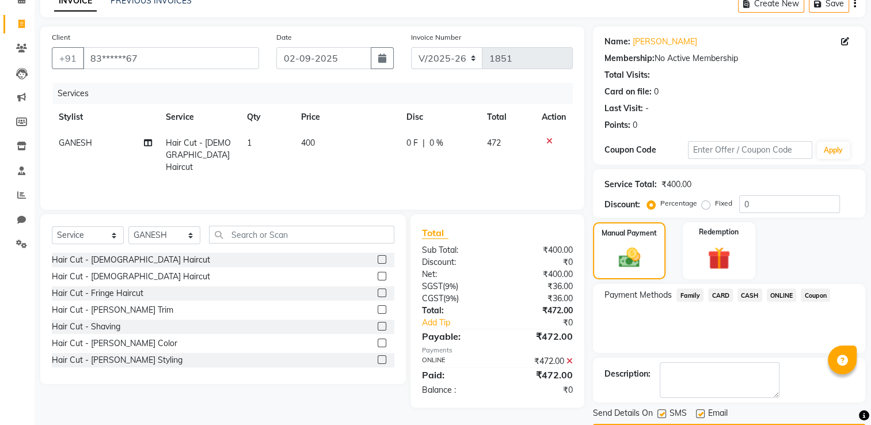
scroll to position [93, 0]
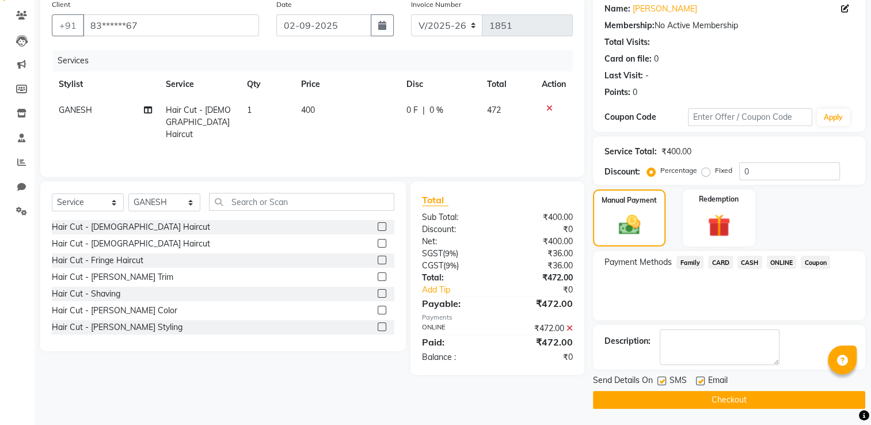
click at [668, 405] on button "Checkout" at bounding box center [729, 400] width 272 height 18
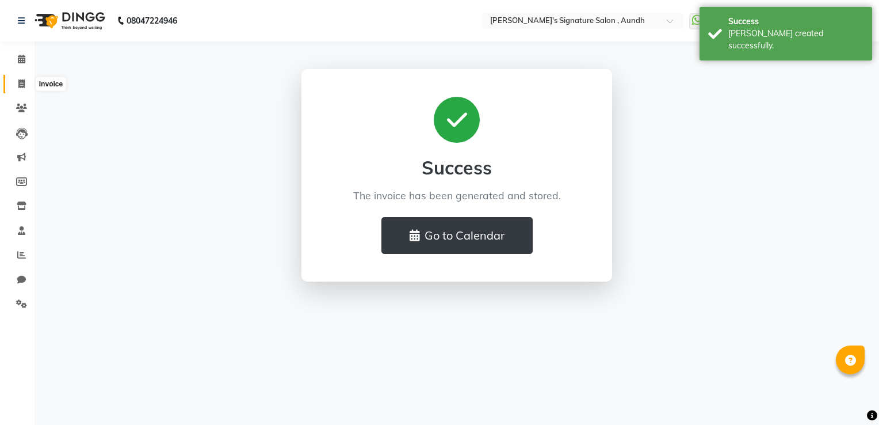
click at [21, 80] on icon at bounding box center [21, 83] width 6 height 9
select select "service"
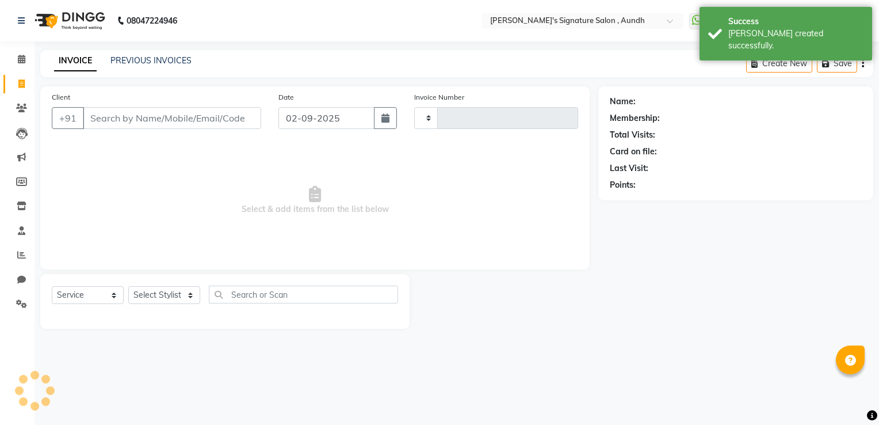
type input "1852"
select select "6342"
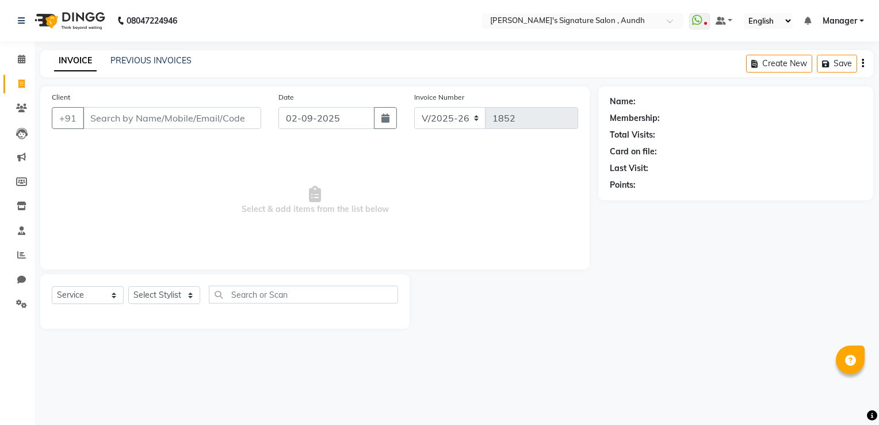
click at [140, 67] on div "INVOICE PREVIOUS INVOICES" at bounding box center [122, 61] width 165 height 13
click at [135, 58] on link "PREVIOUS INVOICES" at bounding box center [150, 60] width 81 height 10
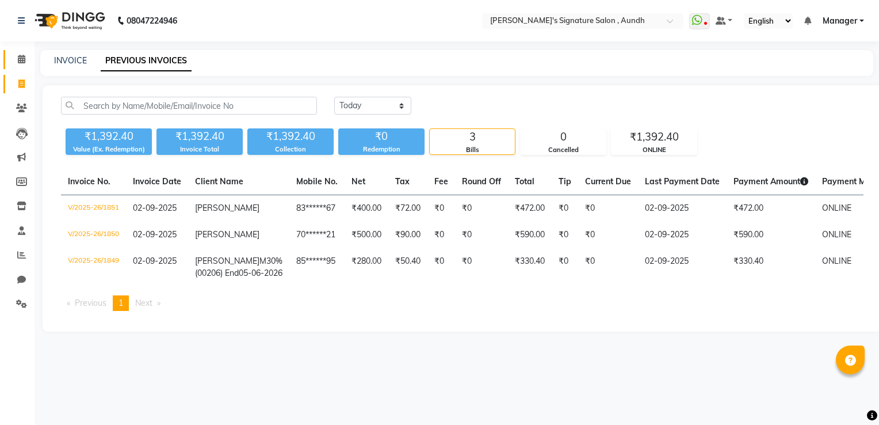
click at [17, 52] on link "Calendar" at bounding box center [17, 59] width 28 height 19
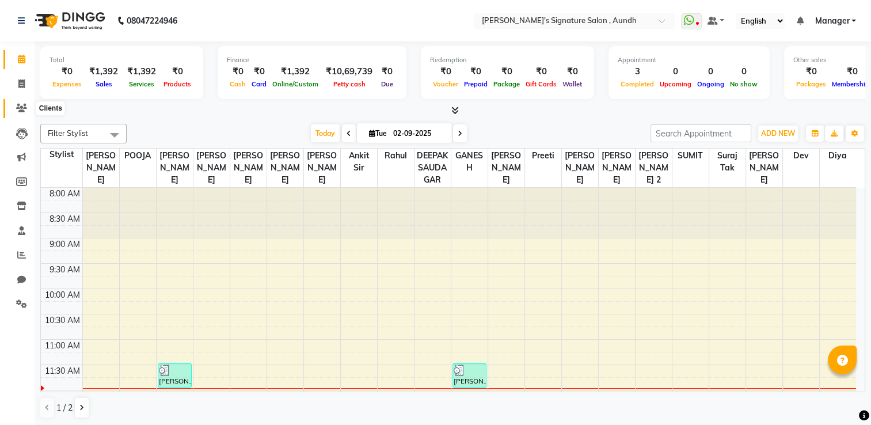
click at [17, 113] on span at bounding box center [22, 108] width 20 height 13
